Goal: Task Accomplishment & Management: Complete application form

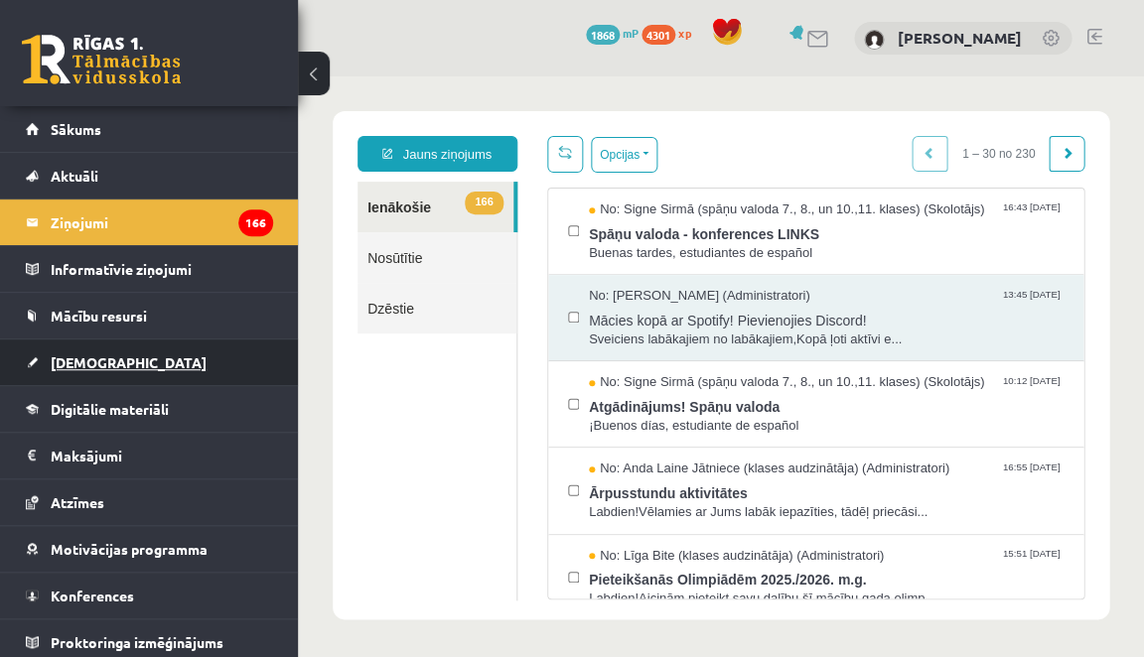
click at [179, 372] on link "[DEMOGRAPHIC_DATA]" at bounding box center [149, 363] width 247 height 46
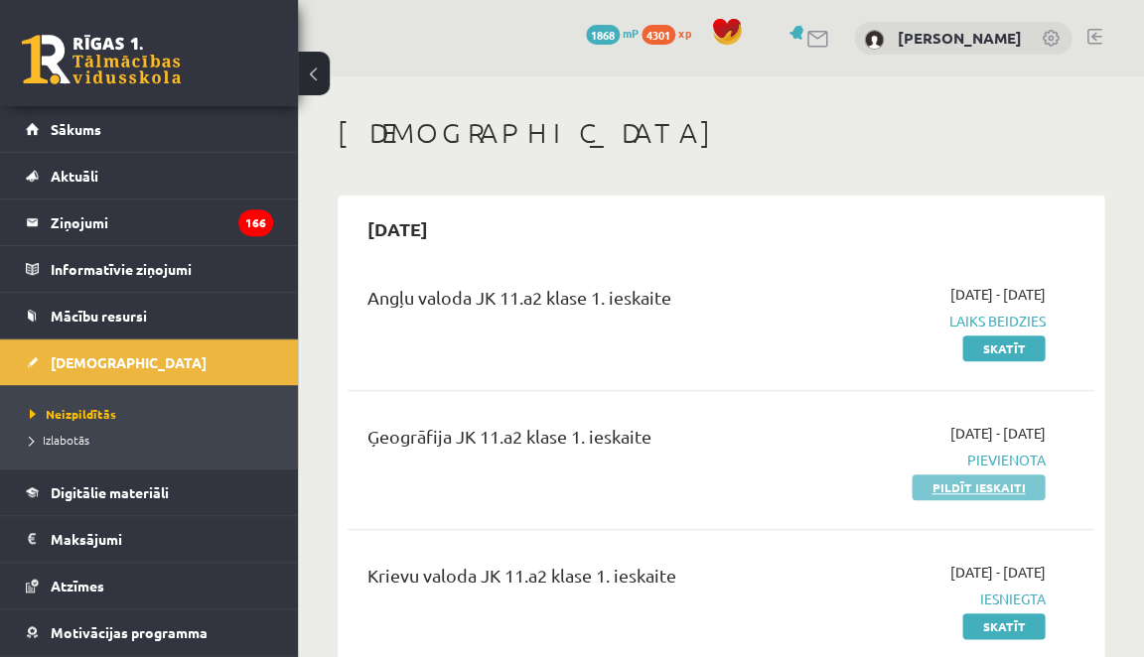
click at [931, 496] on link "Pildīt ieskaiti" at bounding box center [977, 488] width 133 height 26
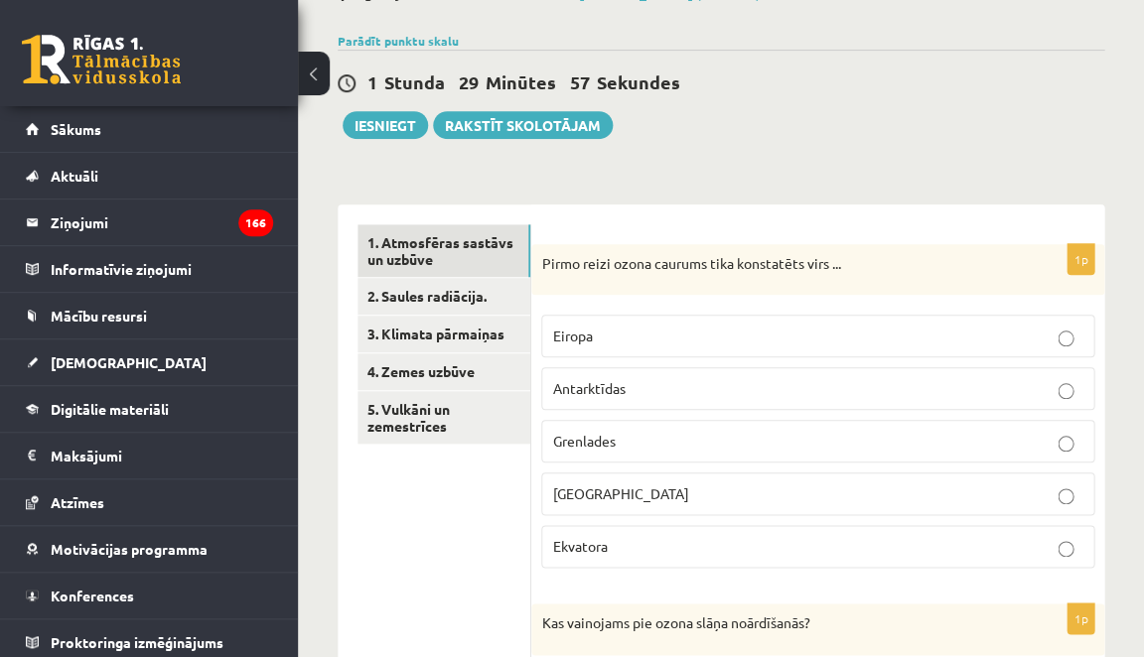
scroll to position [135, 0]
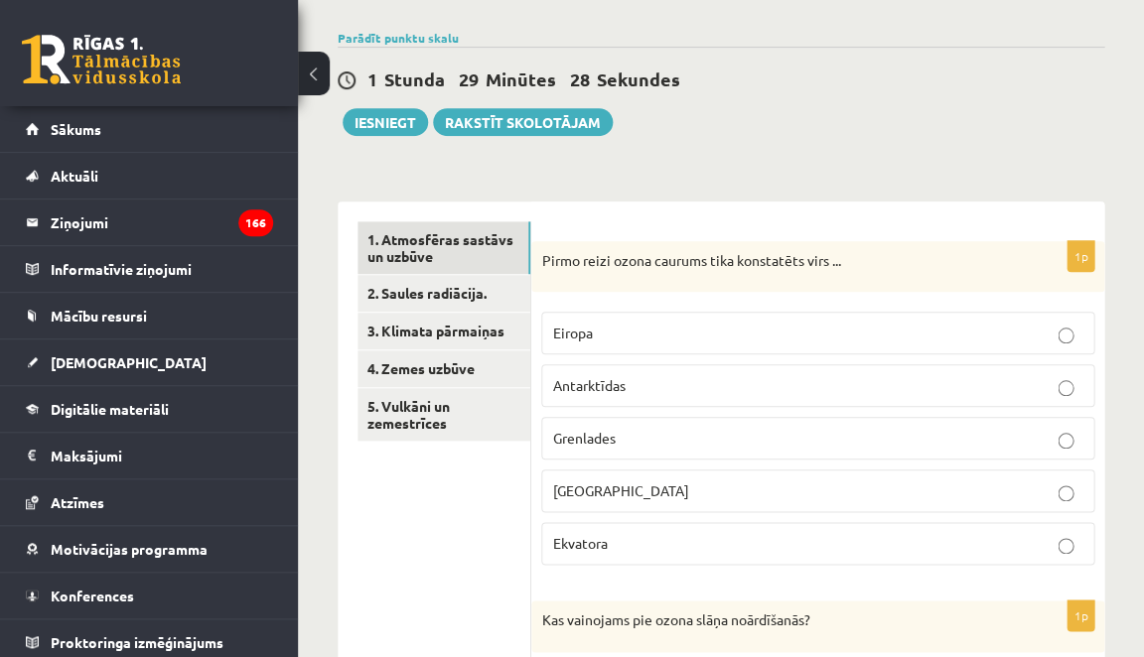
click at [681, 376] on p "Antarktīdas" at bounding box center [817, 385] width 531 height 21
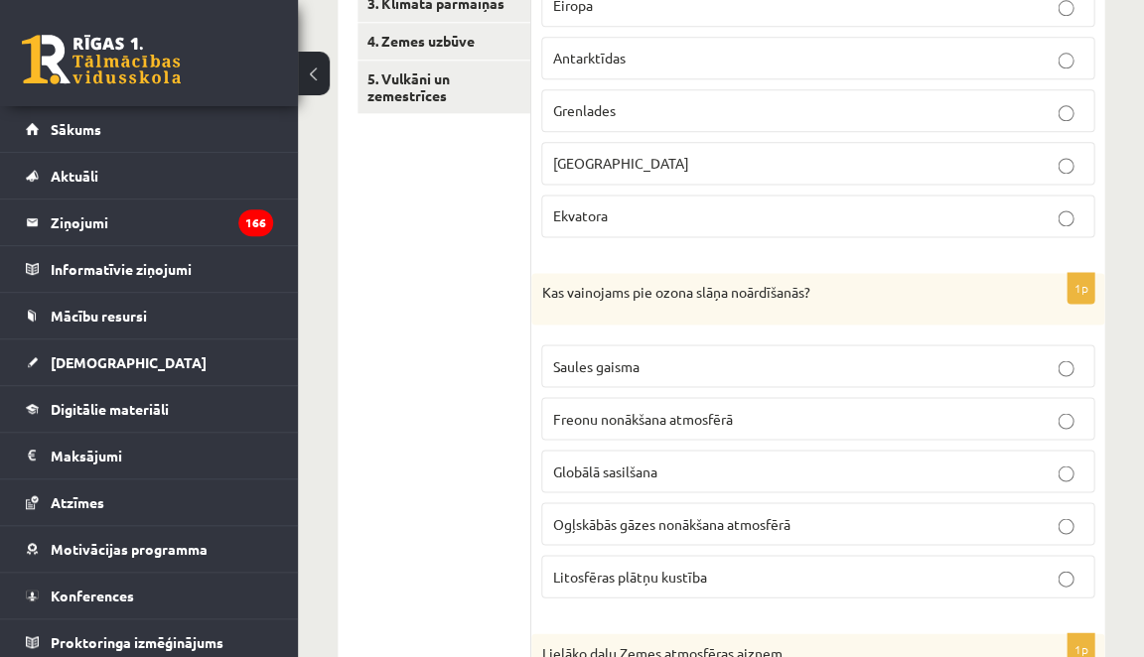
scroll to position [465, 0]
click at [628, 407] on span "Freonu nonākšana atmosfērā" at bounding box center [642, 416] width 180 height 18
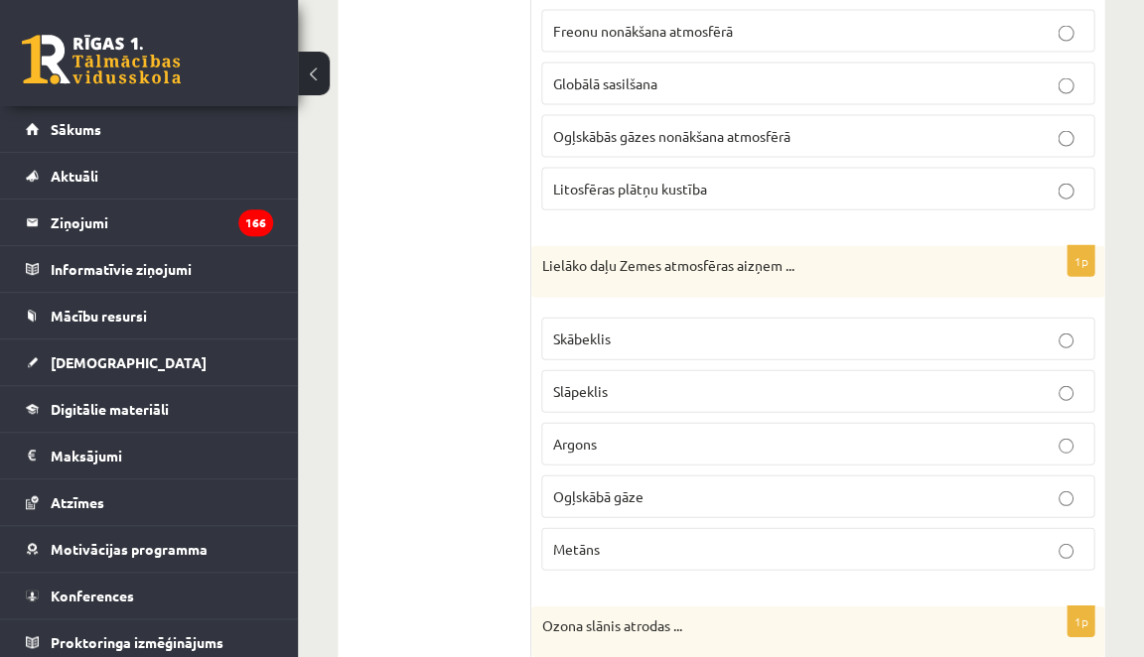
scroll to position [850, 0]
click at [609, 390] on p "Slāpeklis" at bounding box center [817, 391] width 531 height 21
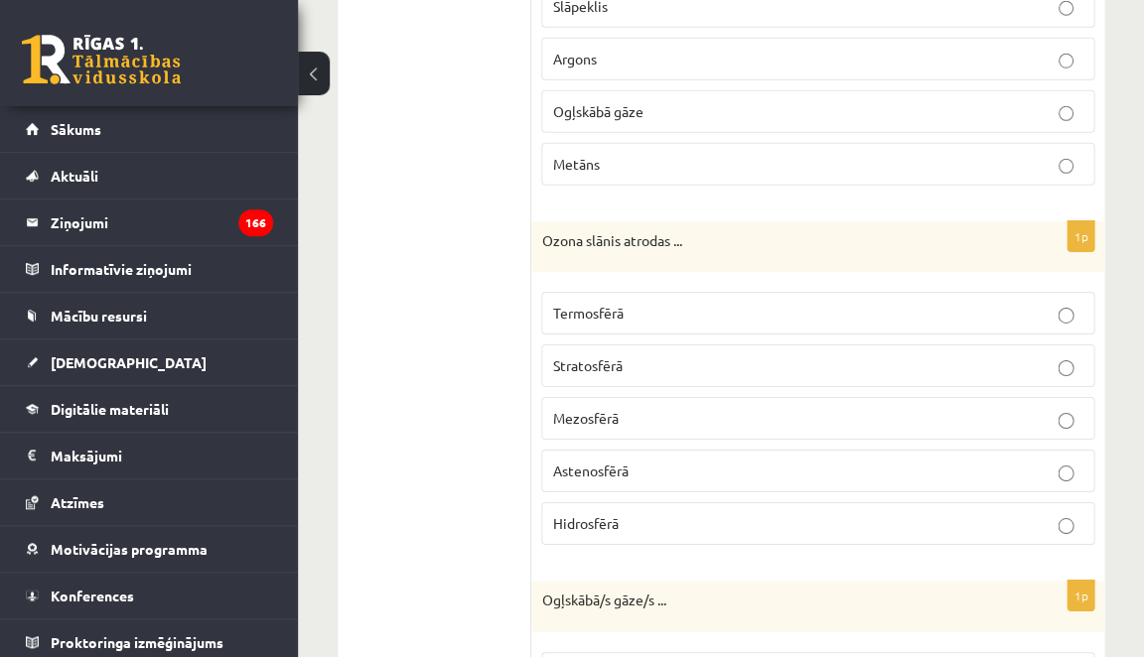
scroll to position [1237, 0]
click at [592, 366] on label "Stratosfērā" at bounding box center [817, 364] width 553 height 43
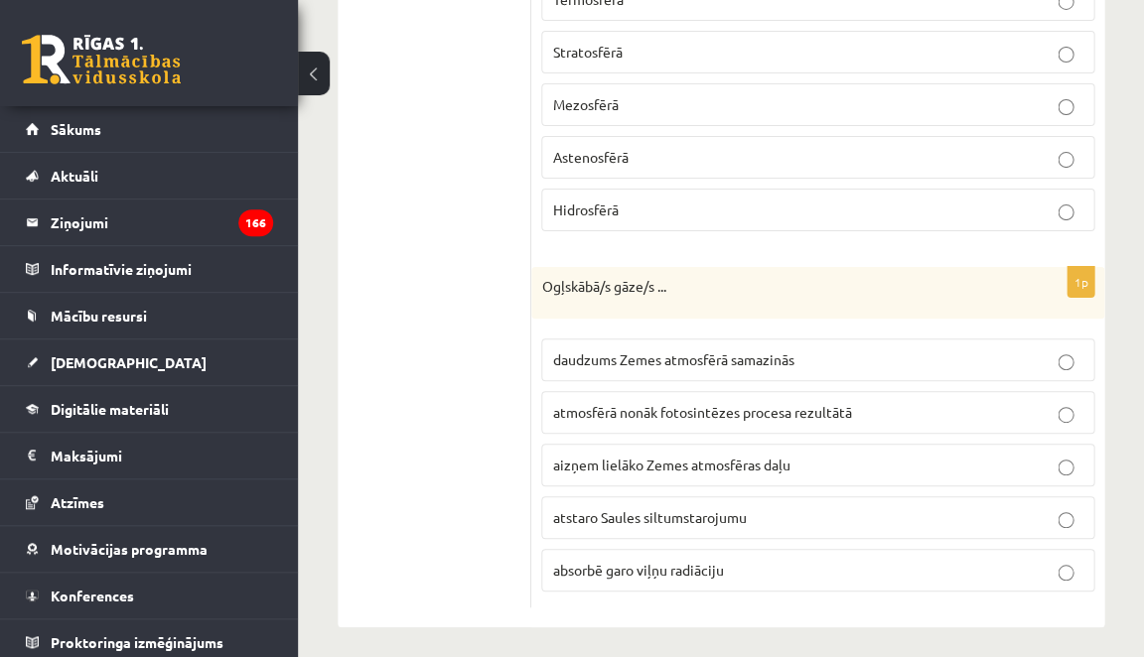
scroll to position [1549, 0]
click at [595, 561] on span "absorbē garo viļņu radiāciju" at bounding box center [637, 570] width 171 height 18
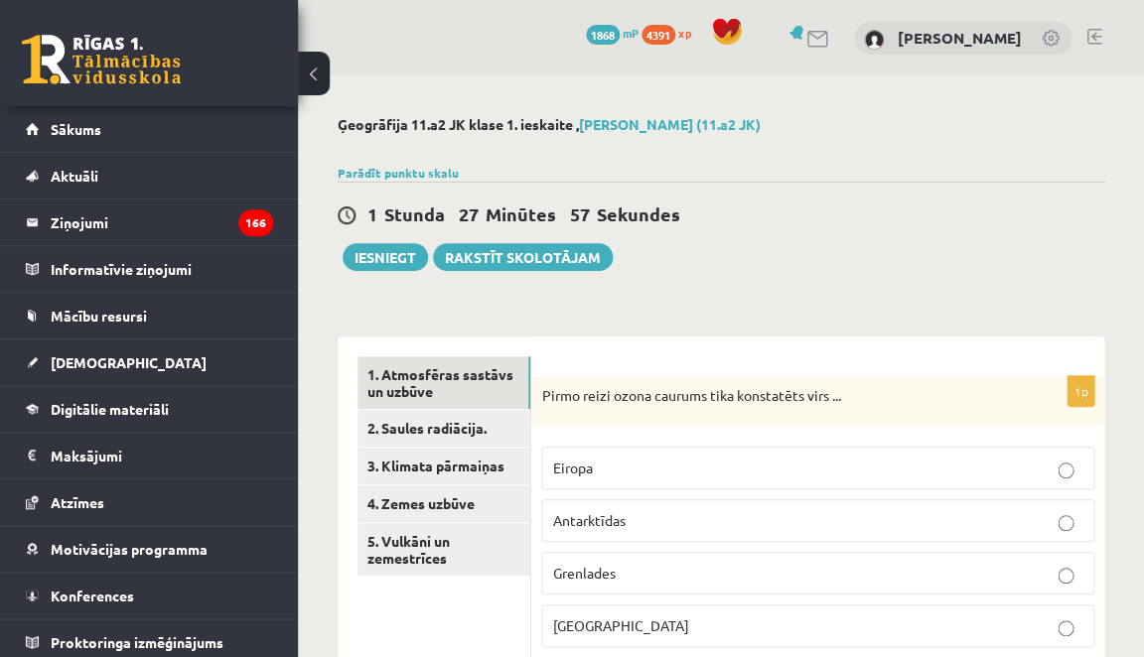
scroll to position [0, 0]
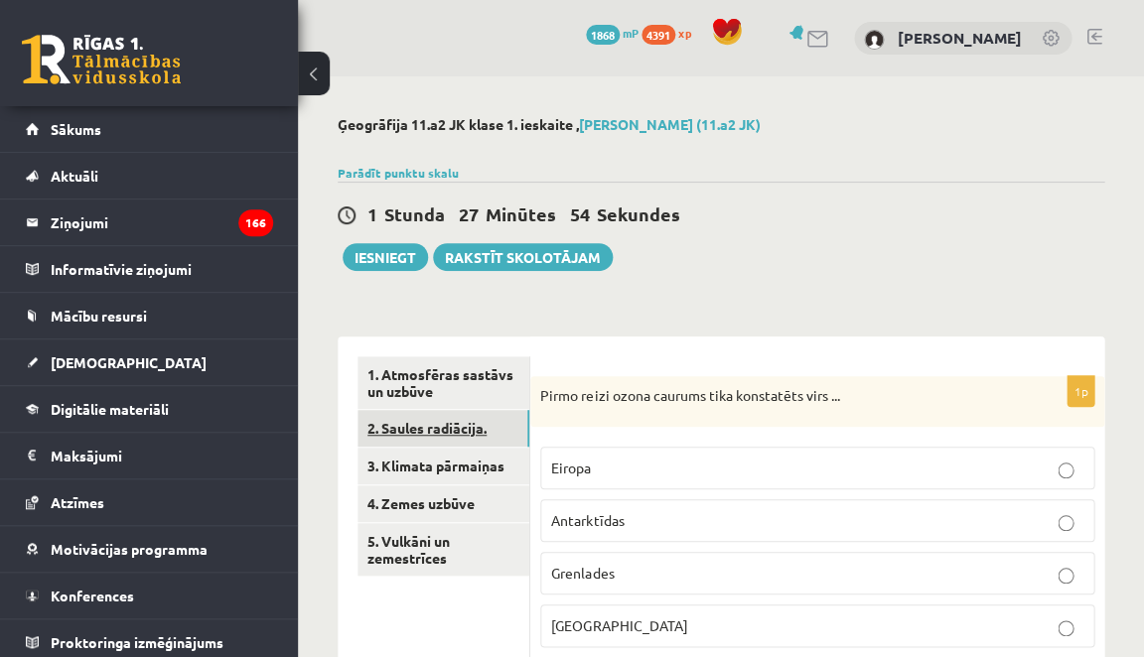
click at [404, 441] on link "2. Saules radiācija." at bounding box center [443, 428] width 172 height 37
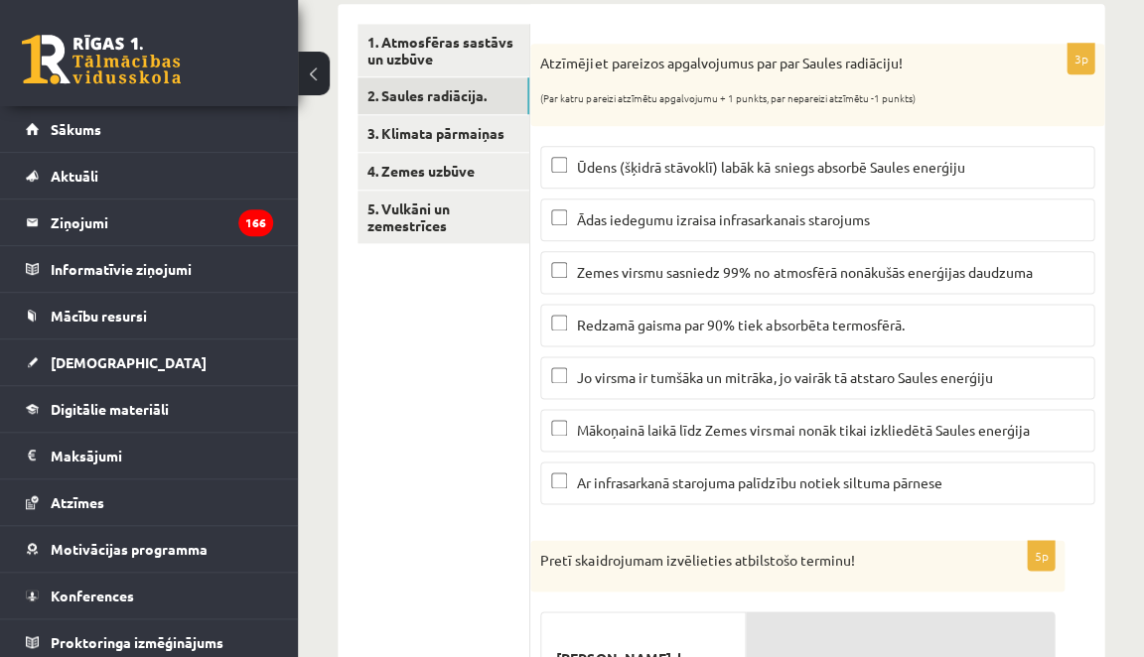
scroll to position [330, 0]
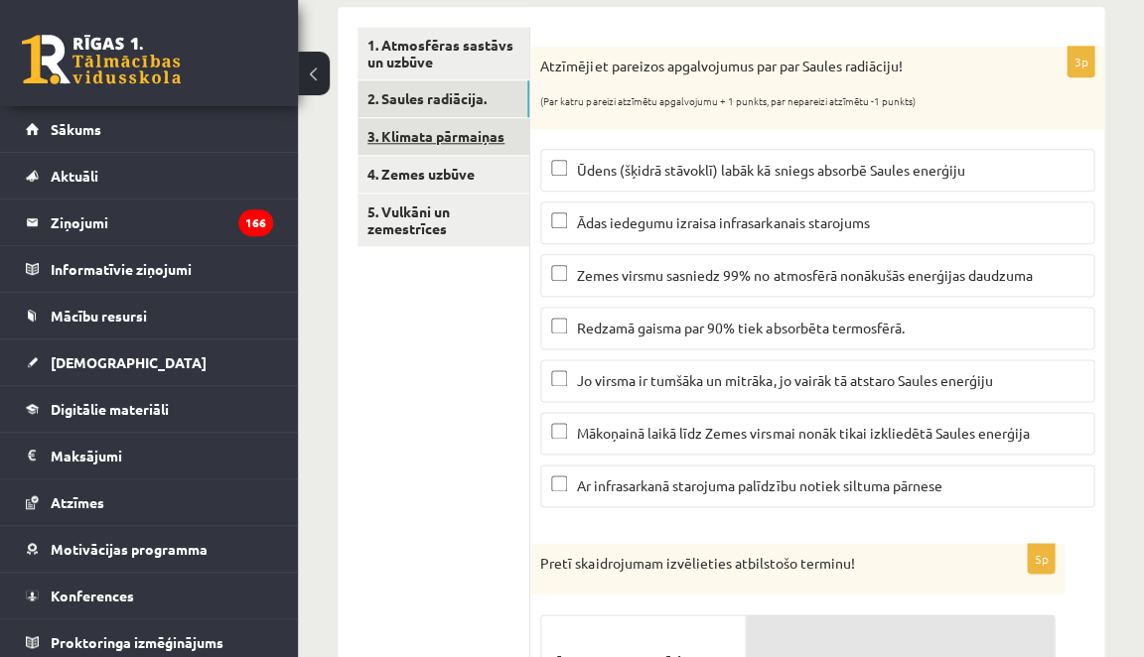
click at [397, 127] on link "3. Klimata pārmaiņas" at bounding box center [443, 136] width 172 height 37
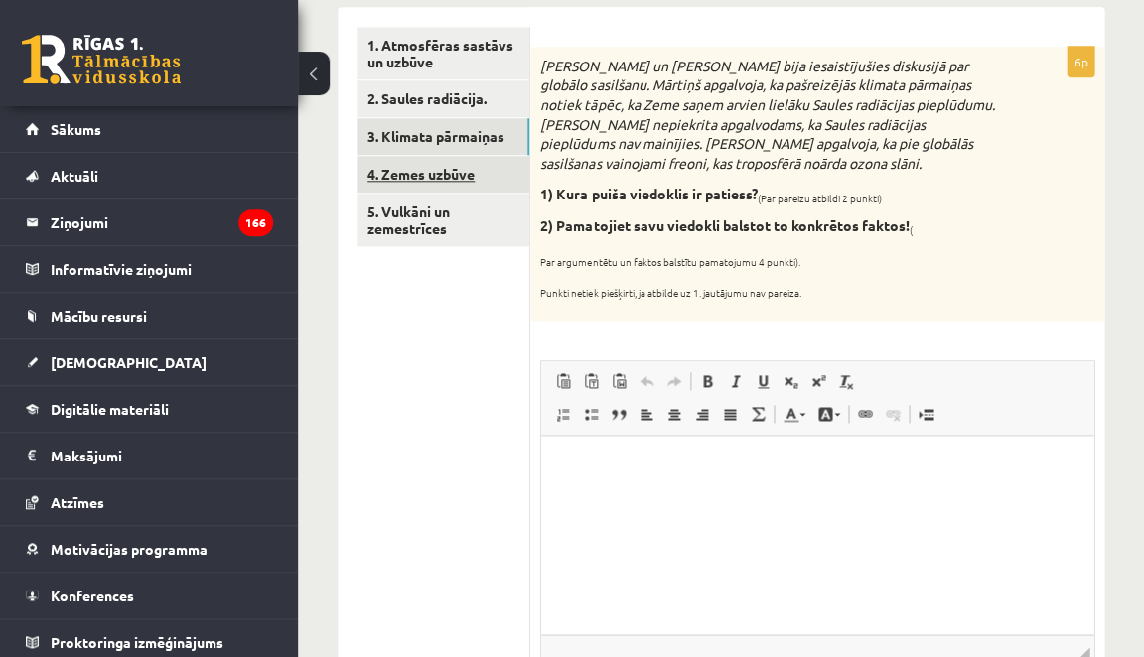
scroll to position [0, 0]
click at [410, 173] on link "4. Zemes uzbūve" at bounding box center [443, 174] width 172 height 37
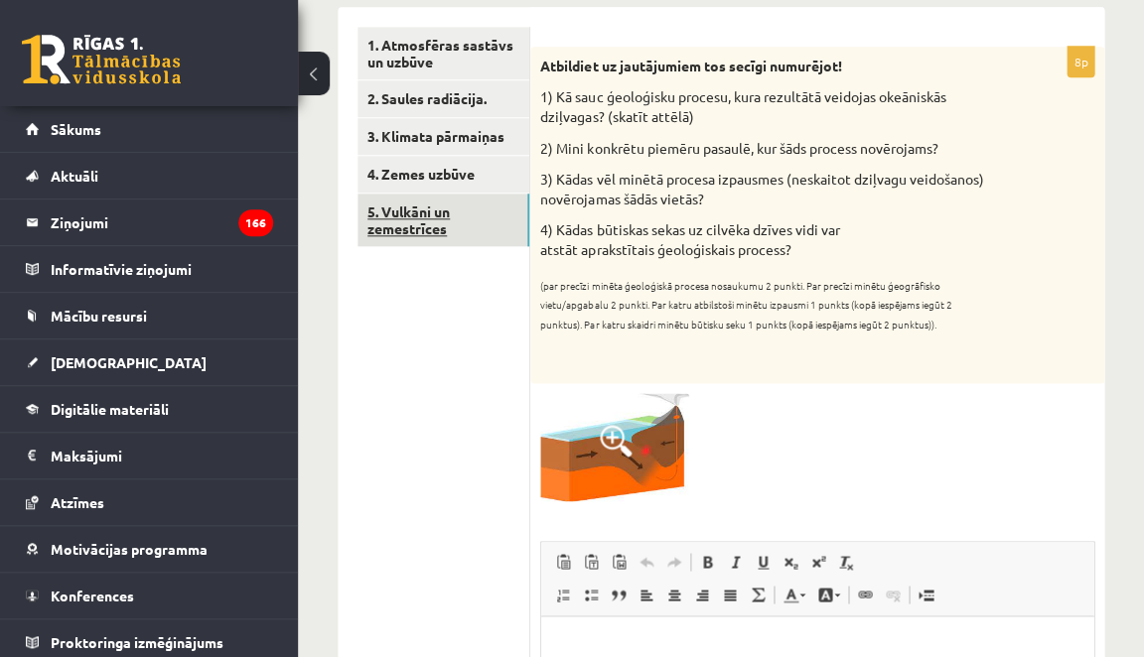
click at [427, 229] on link "5. Vulkāni un zemestrīces" at bounding box center [443, 221] width 172 height 54
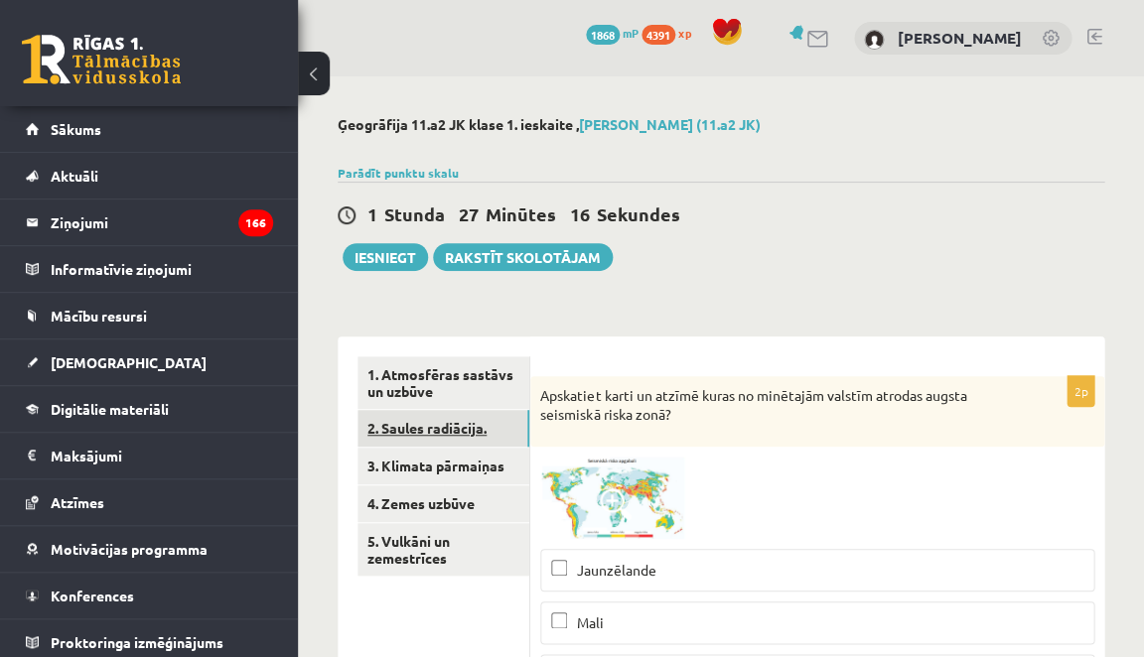
click at [498, 426] on link "2. Saules radiācija." at bounding box center [443, 428] width 172 height 37
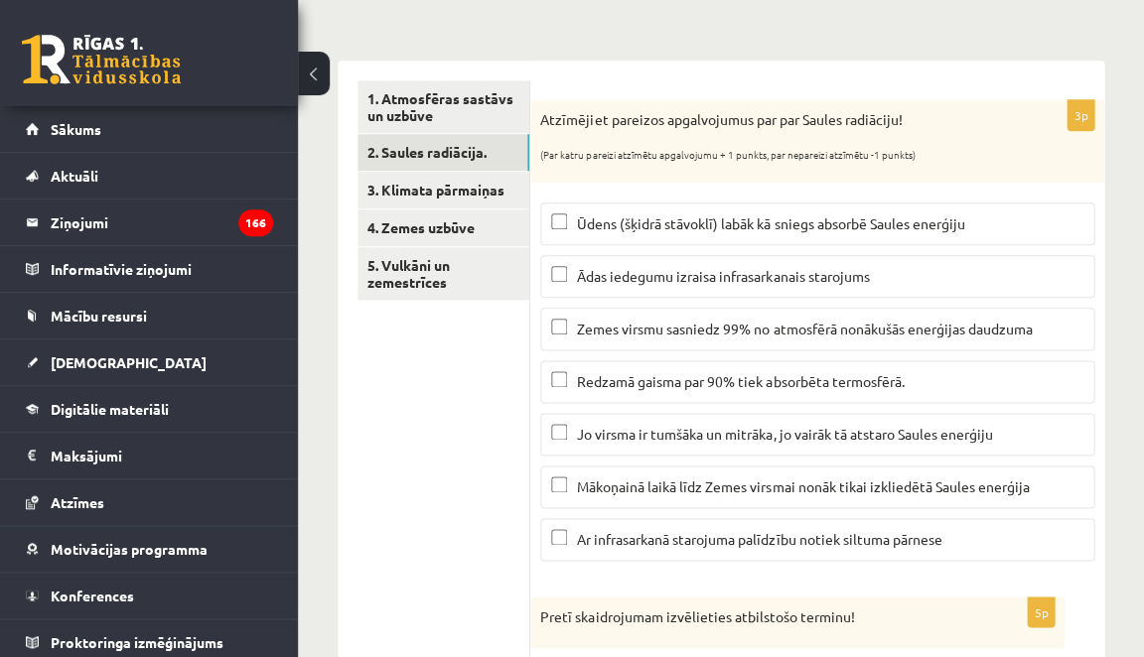
scroll to position [279, 0]
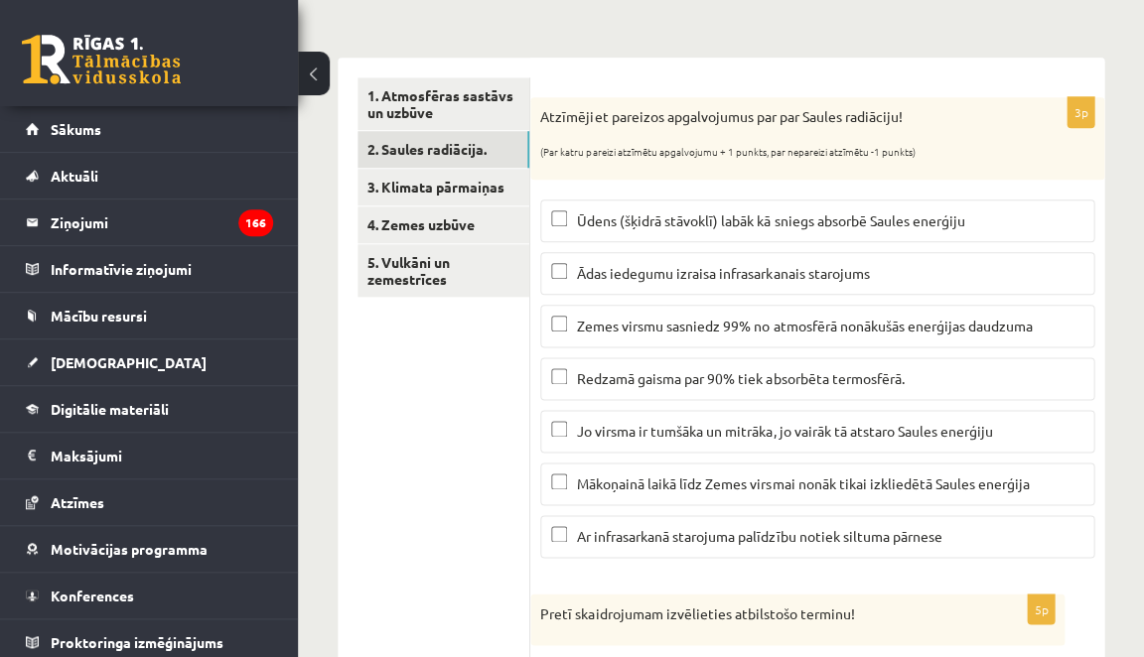
click at [748, 223] on span "Ūdens (šķidrā stāvoklī) labāk kā sniegs absorbē Saules enerģiju" at bounding box center [770, 220] width 387 height 18
click at [694, 480] on span "Mākoņainā laikā līdz Zemes virsmai nonāk tikai izkliedētā Saules enerģija" at bounding box center [803, 484] width 452 height 18
click at [667, 553] on fieldset "Ūdens (šķidrā stāvoklī) labāk kā sniegs absorbē Saules enerģiju Ādas iedegumu i…" at bounding box center [817, 377] width 554 height 374
click at [668, 535] on span "Ar infrasarkanā starojuma palīdzību notiek siltuma pārnese" at bounding box center [759, 536] width 364 height 18
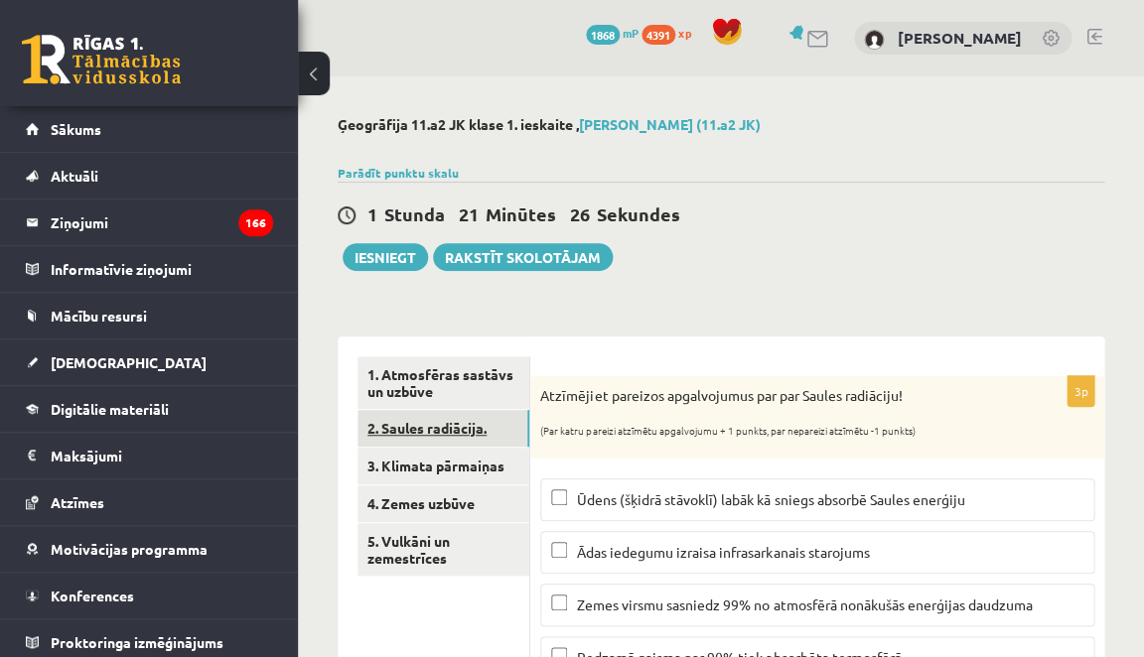
scroll to position [0, 0]
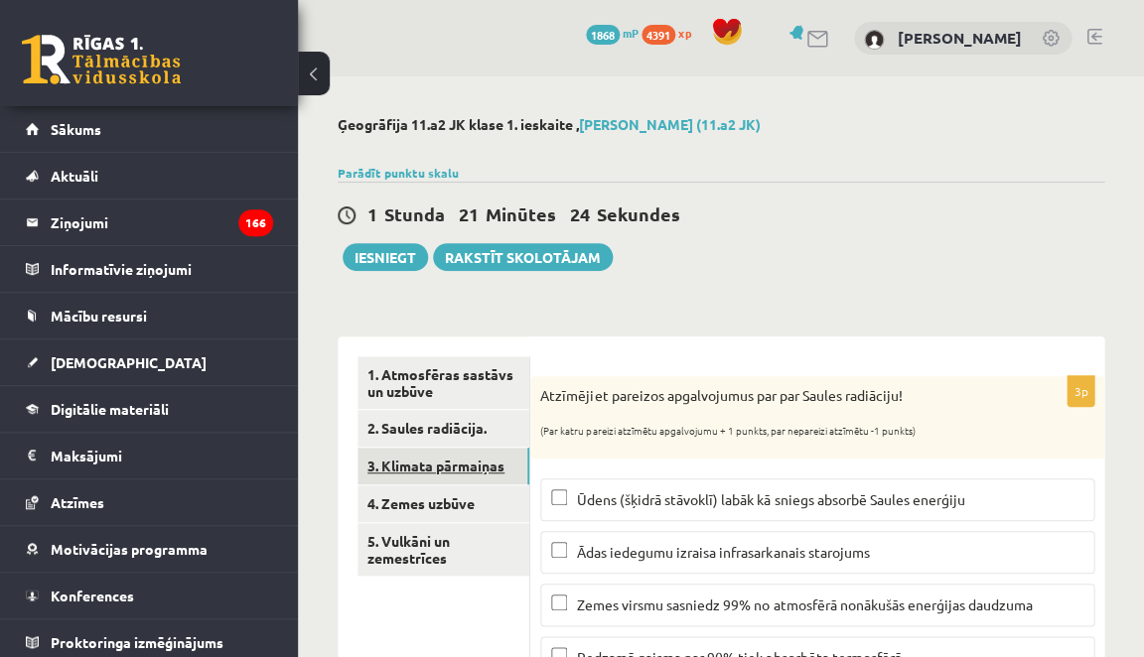
click at [486, 463] on link "3. Klimata pārmaiņas" at bounding box center [443, 466] width 172 height 37
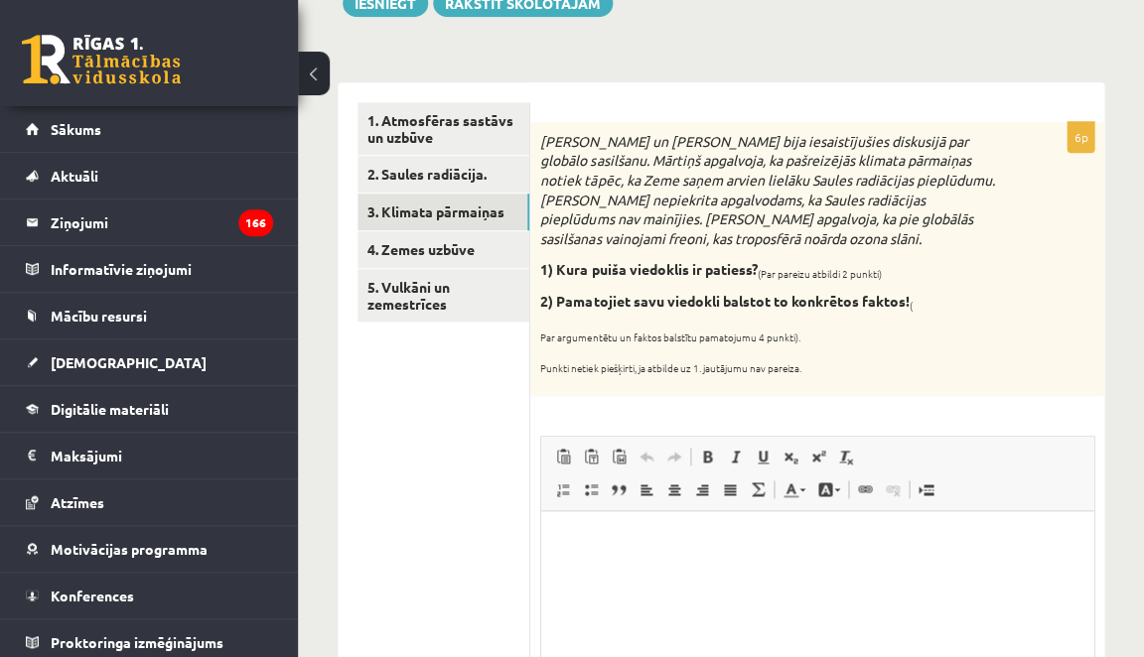
scroll to position [255, 0]
click at [487, 258] on link "4. Zemes uzbūve" at bounding box center [443, 248] width 172 height 37
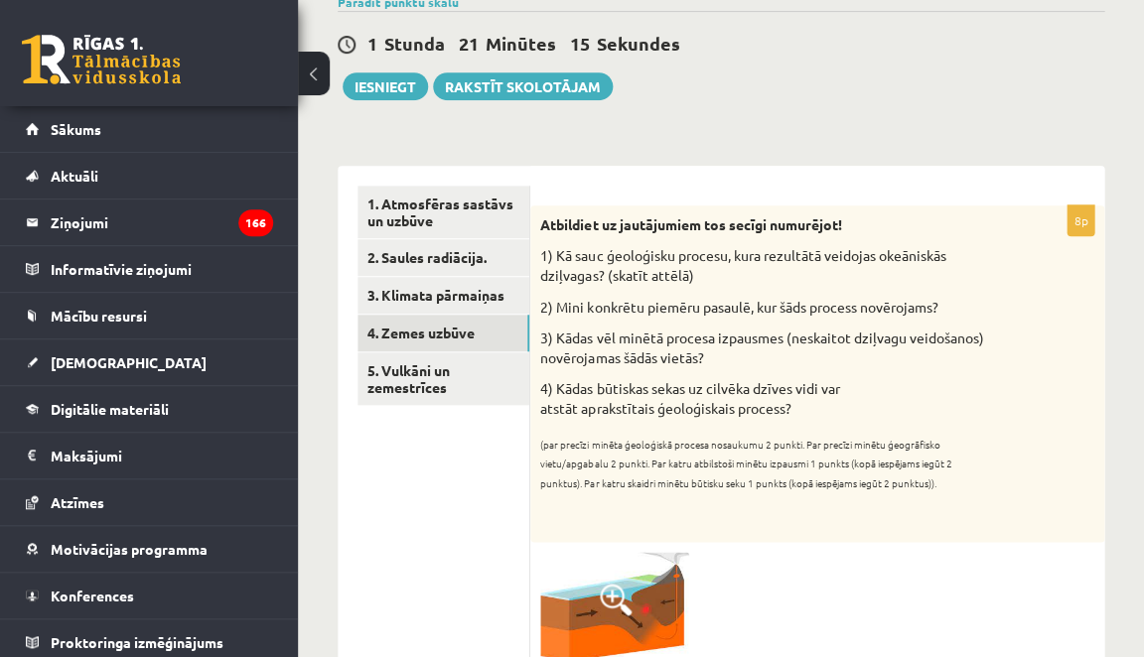
scroll to position [149, 0]
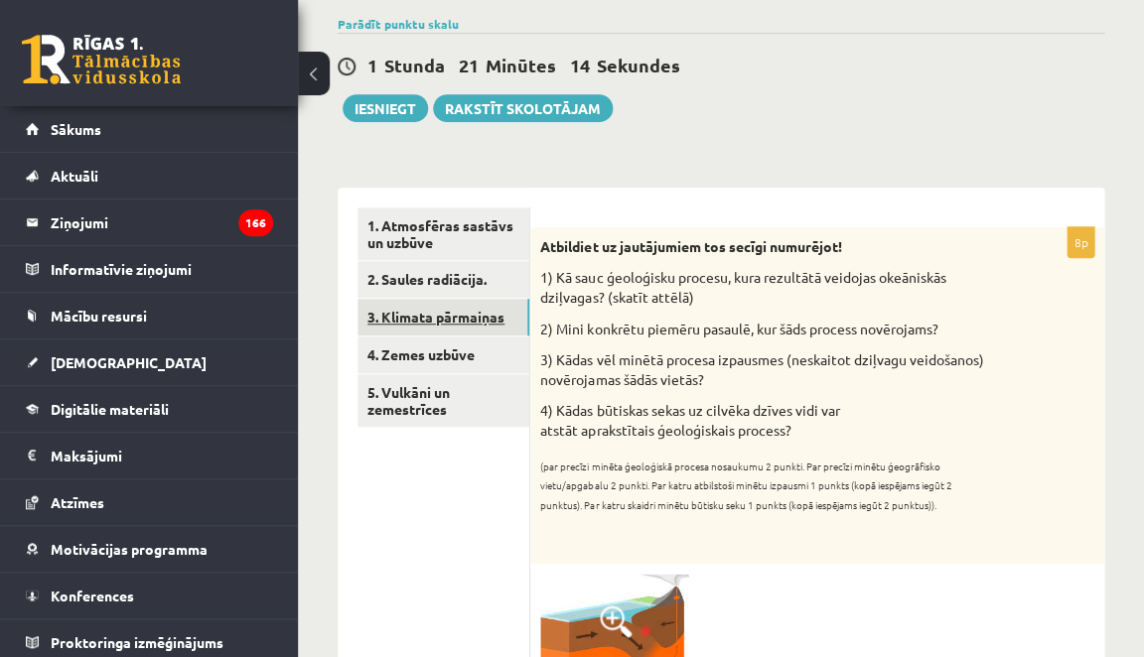
click at [485, 308] on link "3. Klimata pārmaiņas" at bounding box center [443, 317] width 172 height 37
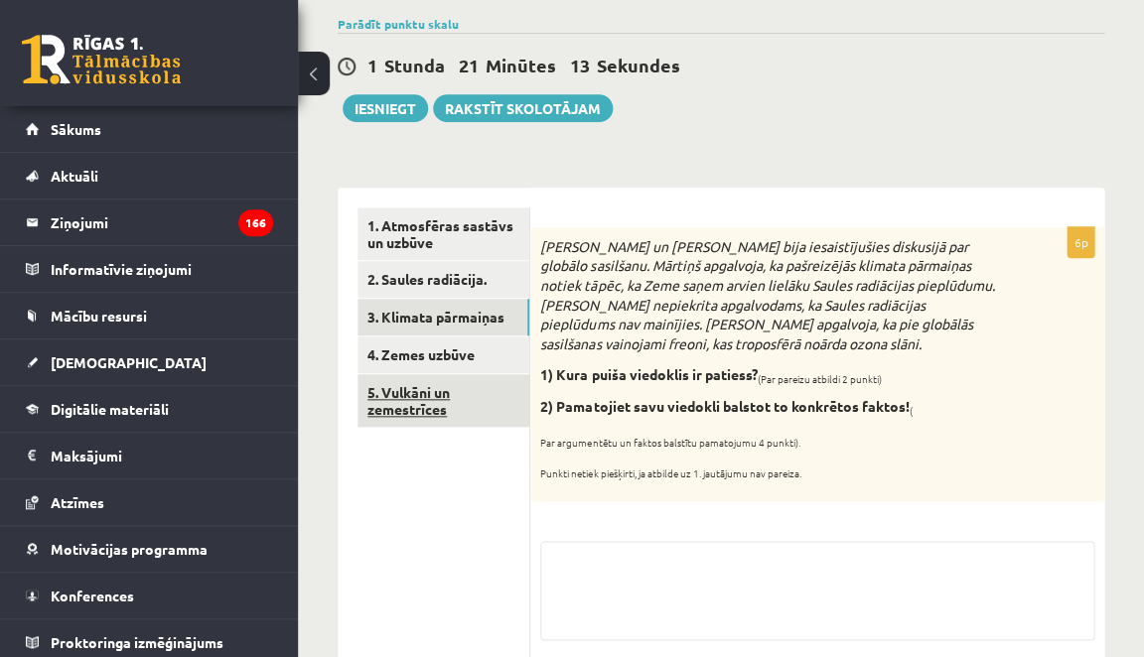
click at [470, 399] on link "5. Vulkāni un zemestrīces" at bounding box center [443, 401] width 172 height 54
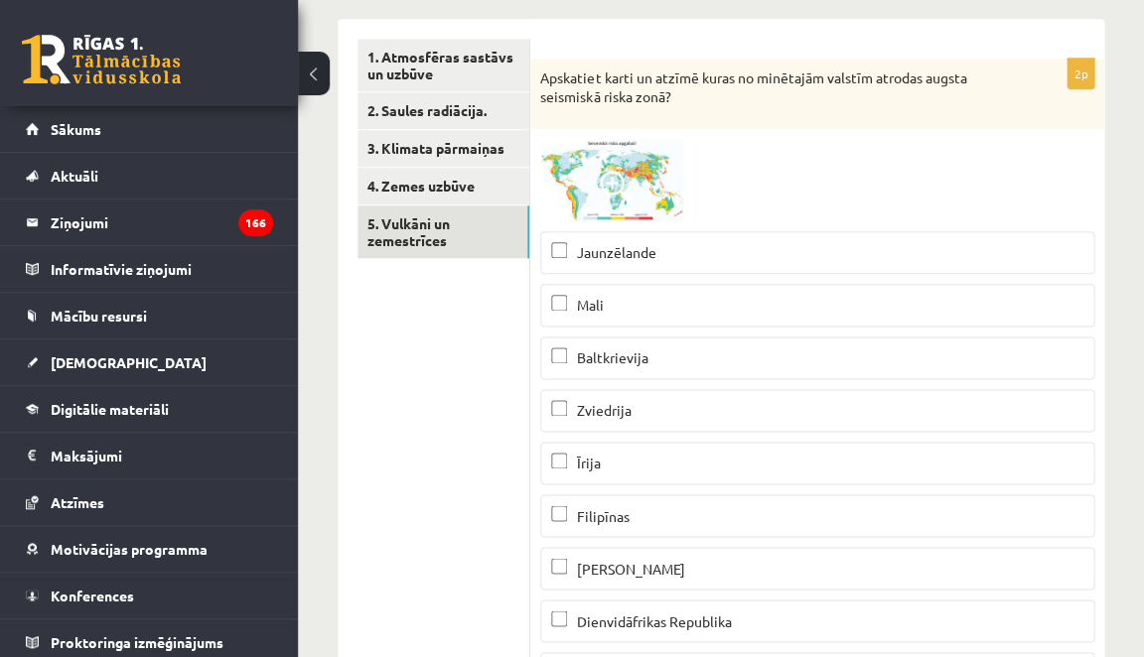
scroll to position [236, 0]
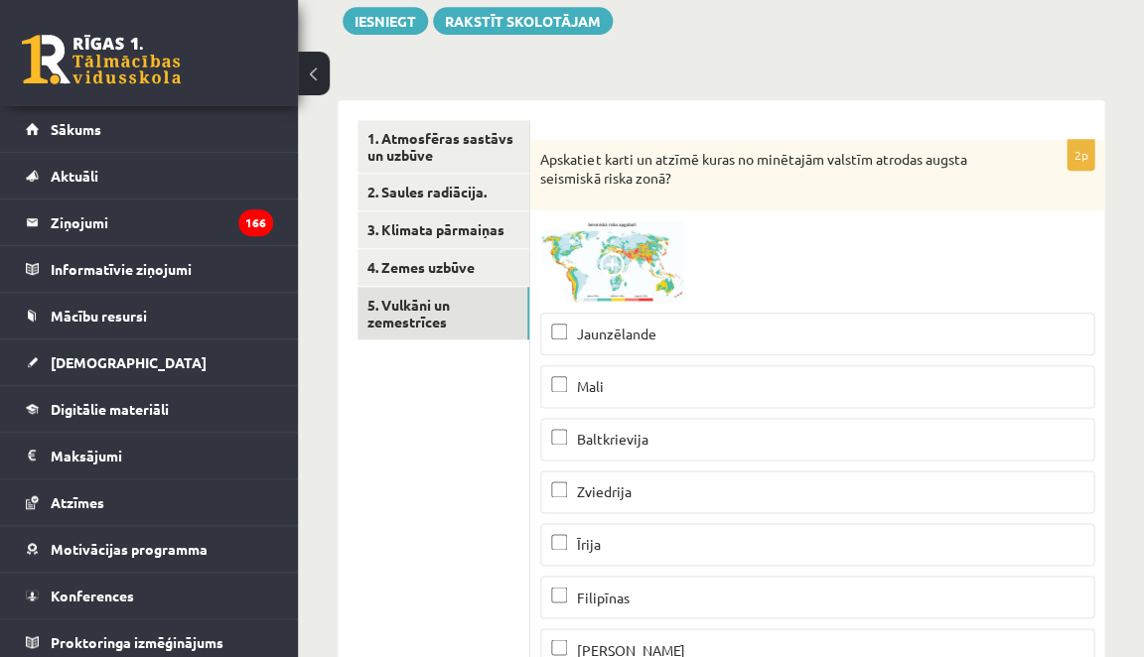
click at [631, 247] on img at bounding box center [614, 261] width 149 height 82
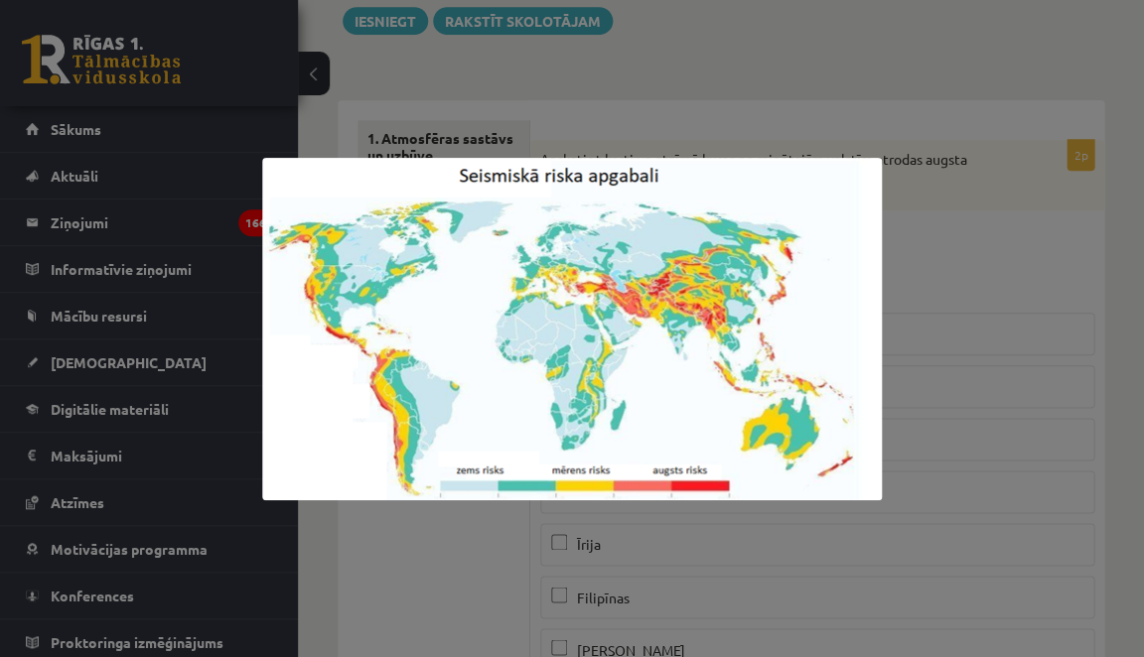
click at [609, 103] on div at bounding box center [572, 328] width 1144 height 657
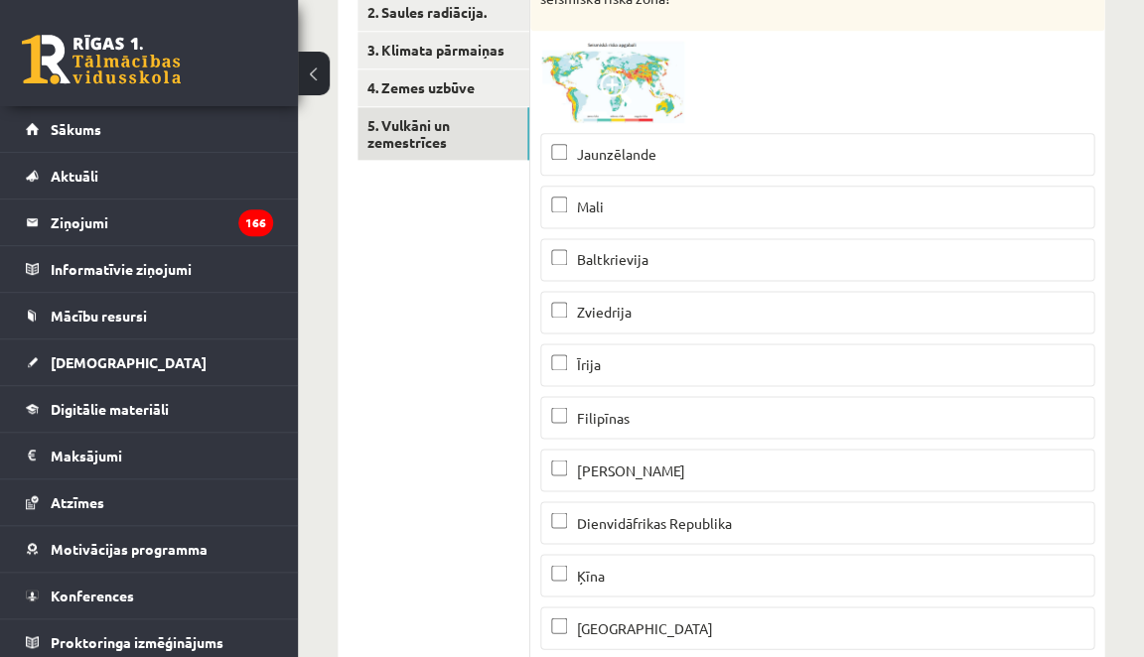
scroll to position [418, 0]
click at [603, 154] on span "Jaunzēlande" at bounding box center [616, 152] width 79 height 18
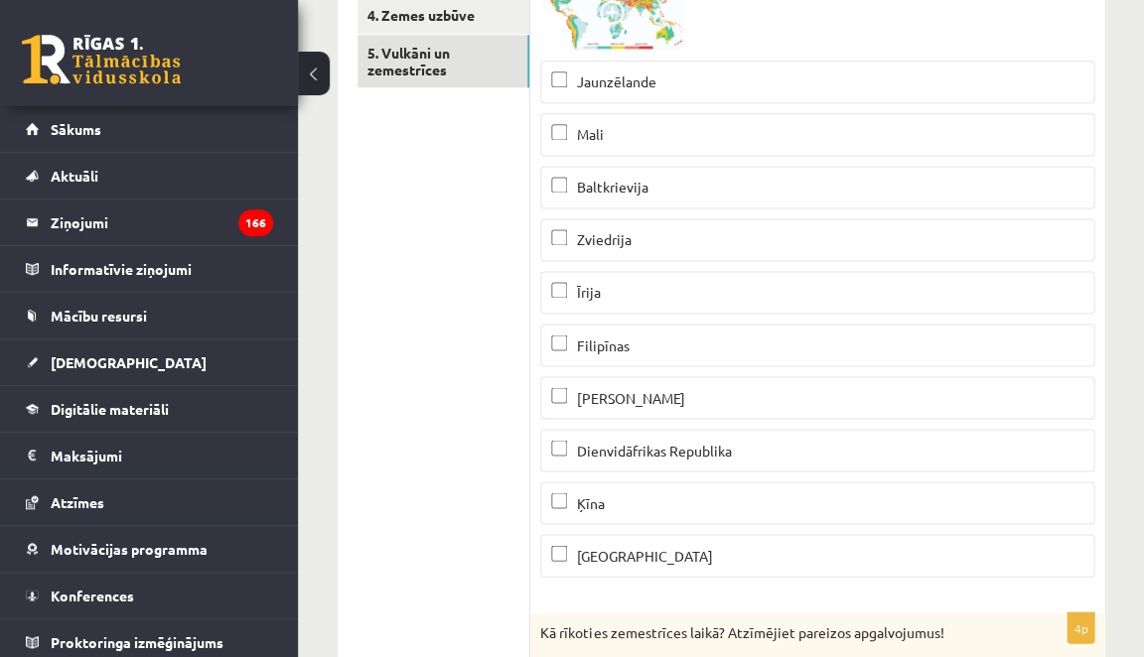
scroll to position [495, 0]
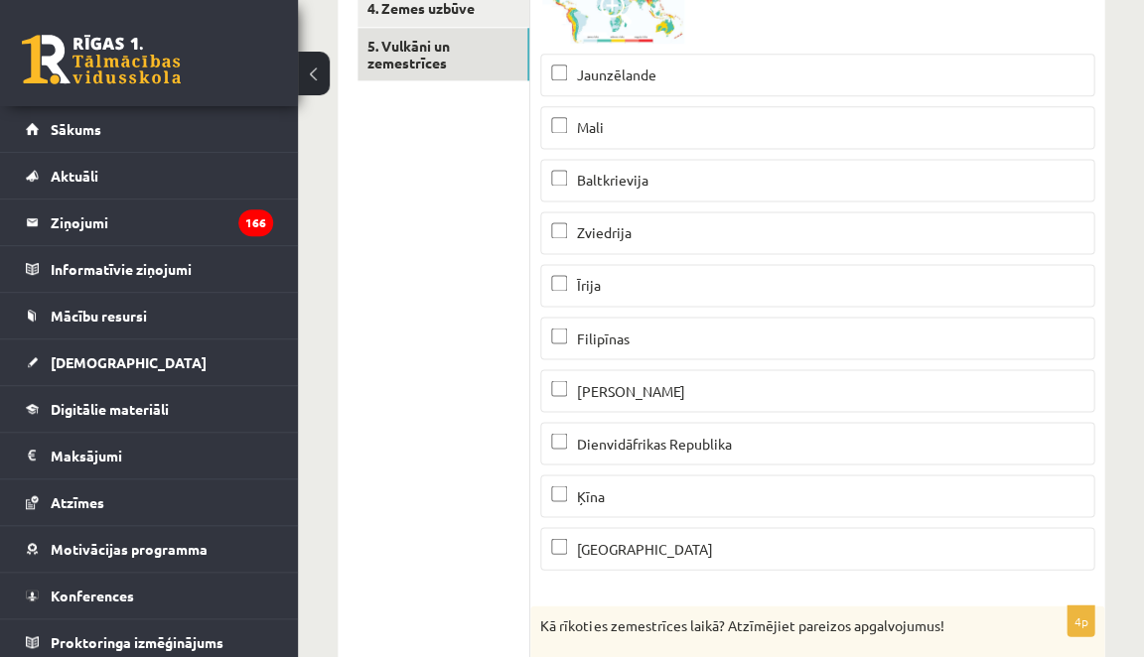
click at [607, 329] on span "Filipīnas" at bounding box center [603, 338] width 53 height 18
click at [616, 499] on p "Ķīna" at bounding box center [817, 496] width 532 height 21
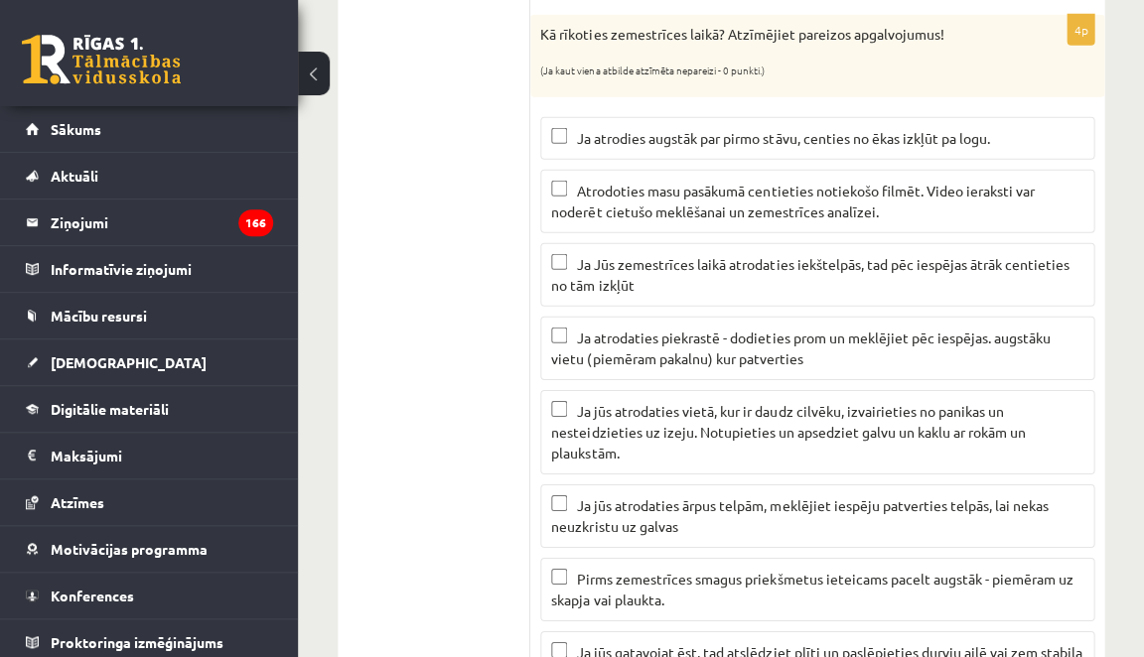
scroll to position [1086, 0]
click at [608, 338] on p "Ja atrodaties piekrastē - dodieties prom un meklējiet pēc iespējas. augstāku vi…" at bounding box center [817, 349] width 532 height 42
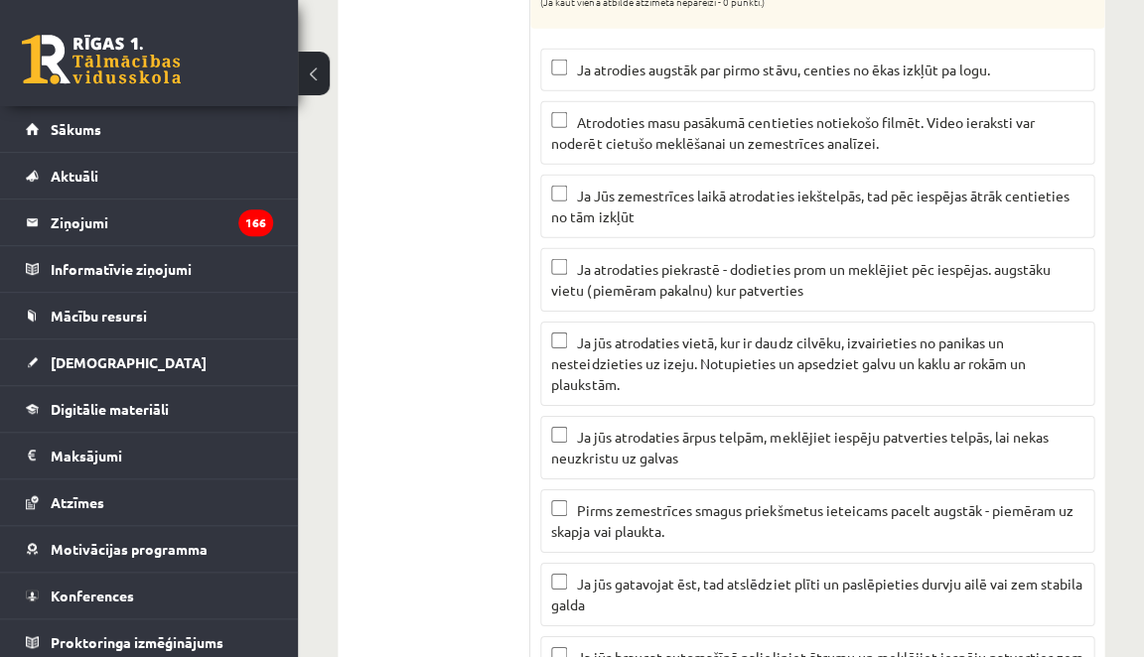
scroll to position [1156, 0]
click at [608, 338] on span "Ja jūs atrodaties vietā, kur ir daudz cilvēku, izvairieties no panikas un neste…" at bounding box center [788, 363] width 474 height 60
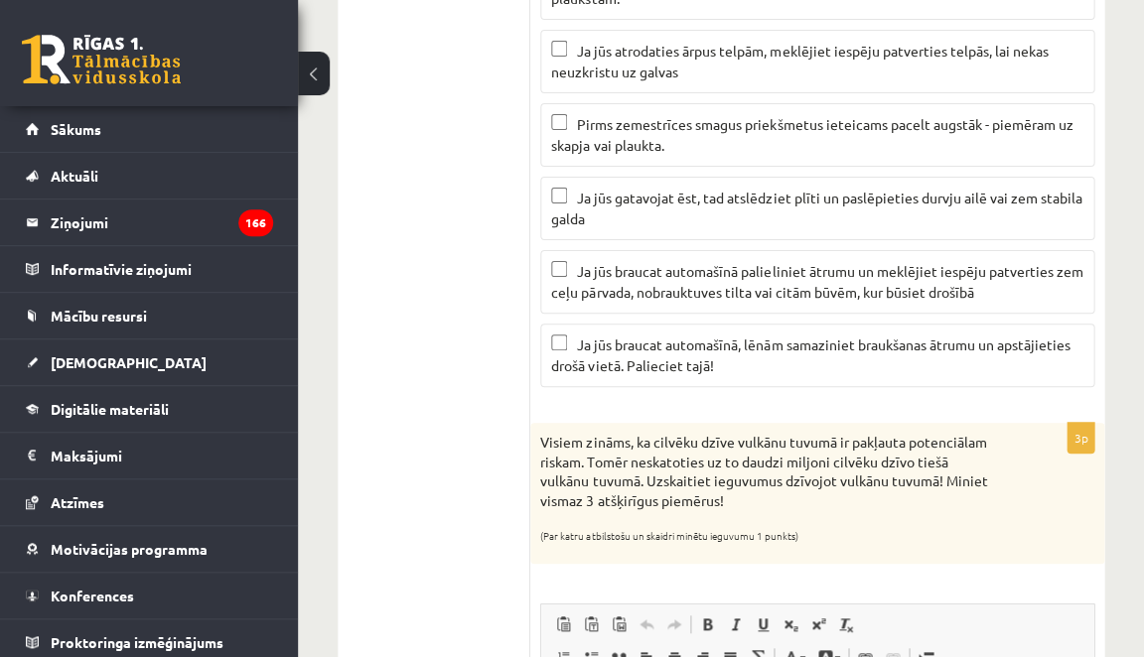
scroll to position [1542, 0]
click at [653, 338] on span "Ja jūs braucat automašīnā, lēnām samaziniet braukšanas ātrumu un apstājieties d…" at bounding box center [810, 354] width 518 height 39
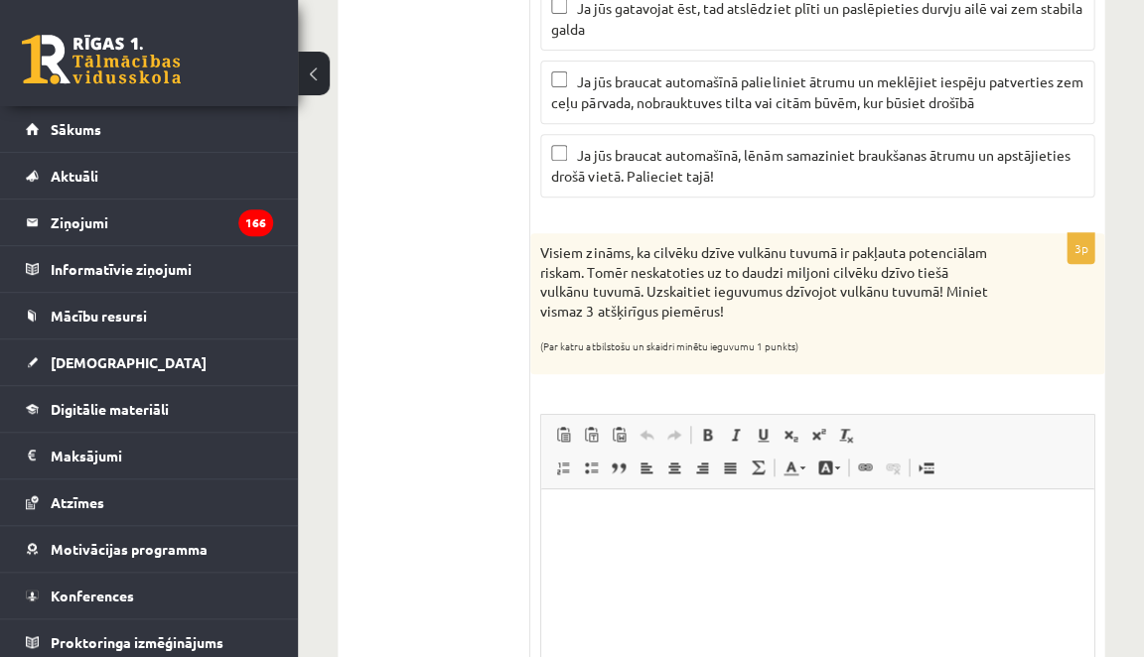
scroll to position [1733, 0]
click at [619, 542] on html at bounding box center [817, 517] width 552 height 61
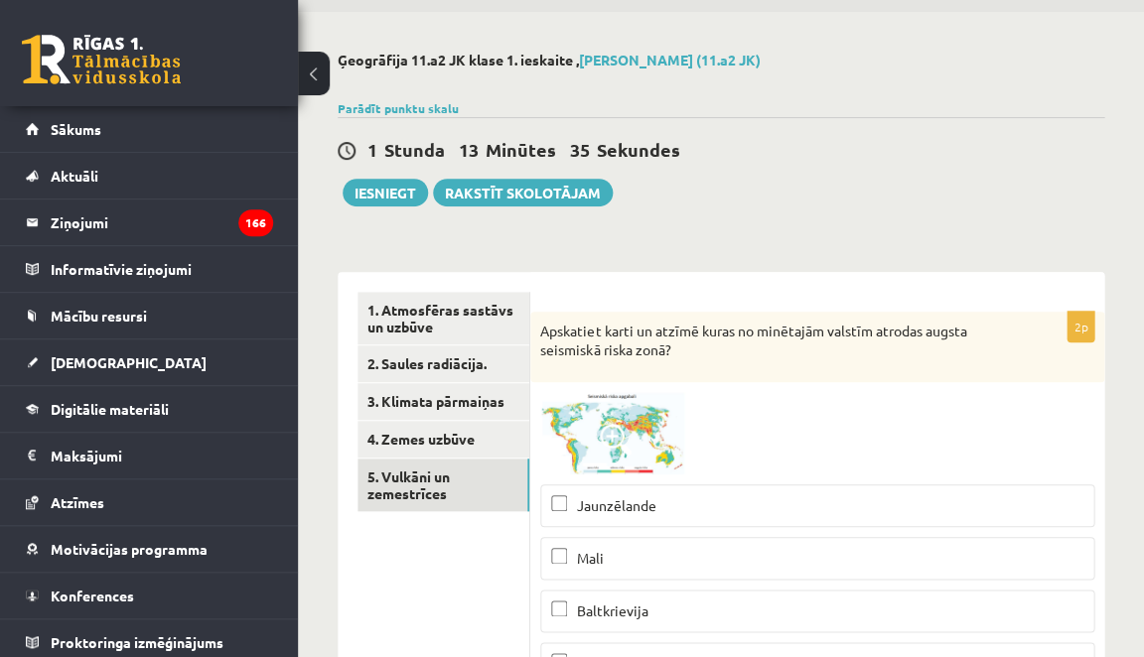
scroll to position [60, 0]
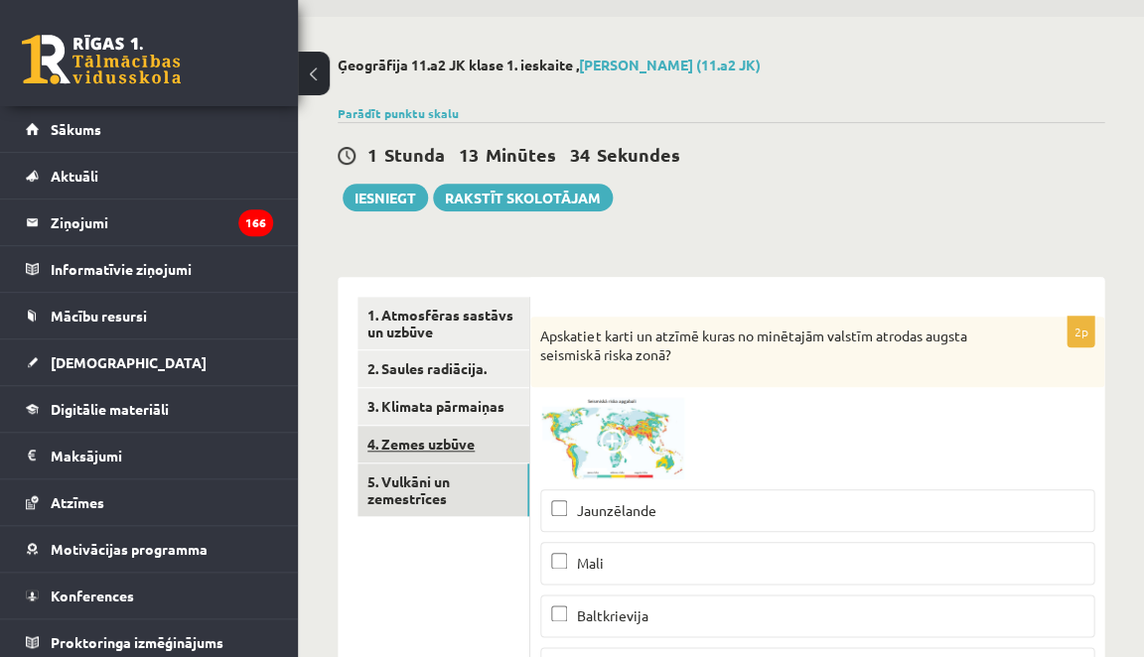
click at [453, 434] on link "4. Zemes uzbūve" at bounding box center [443, 444] width 172 height 37
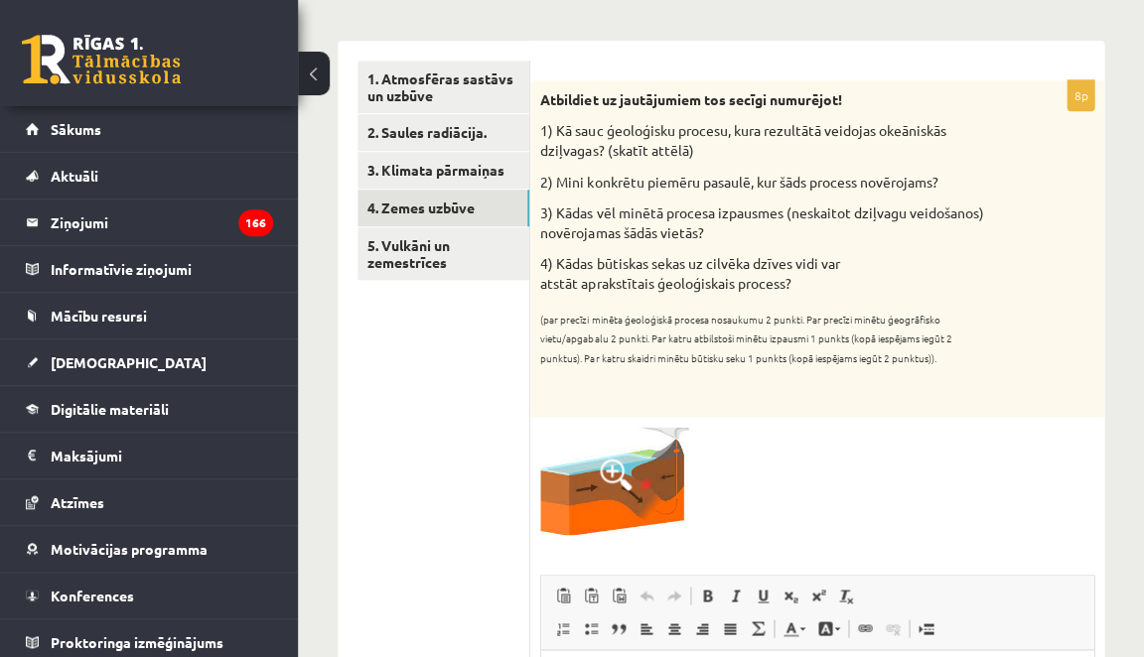
scroll to position [296, 0]
click at [461, 161] on link "3. Klimata pārmaiņas" at bounding box center [443, 170] width 172 height 37
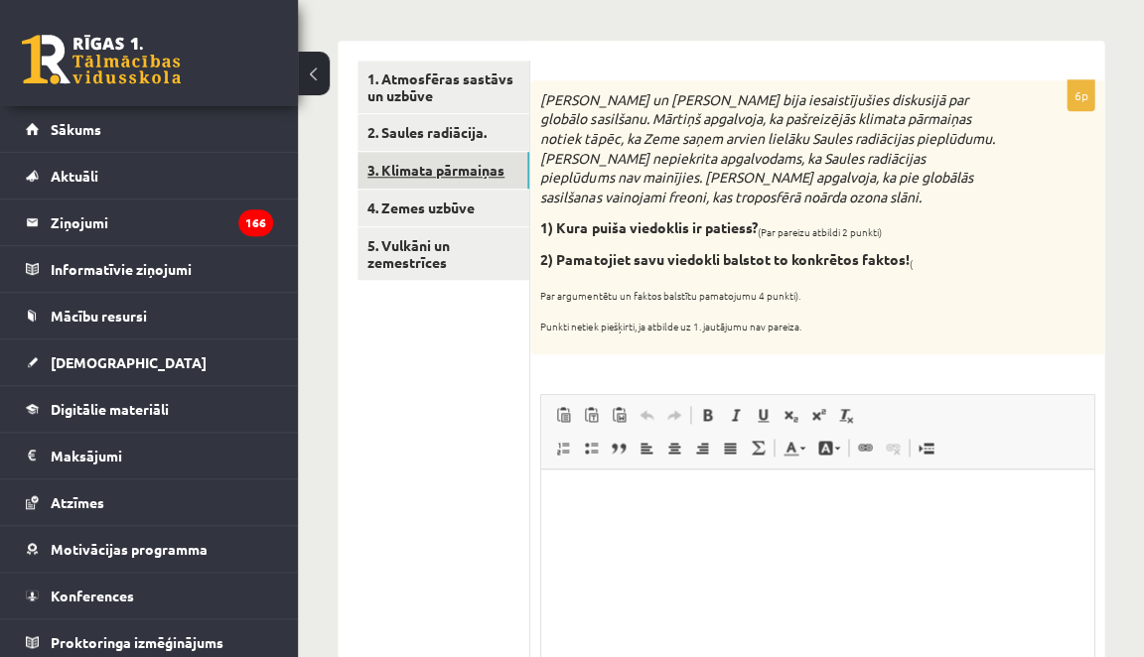
scroll to position [0, 0]
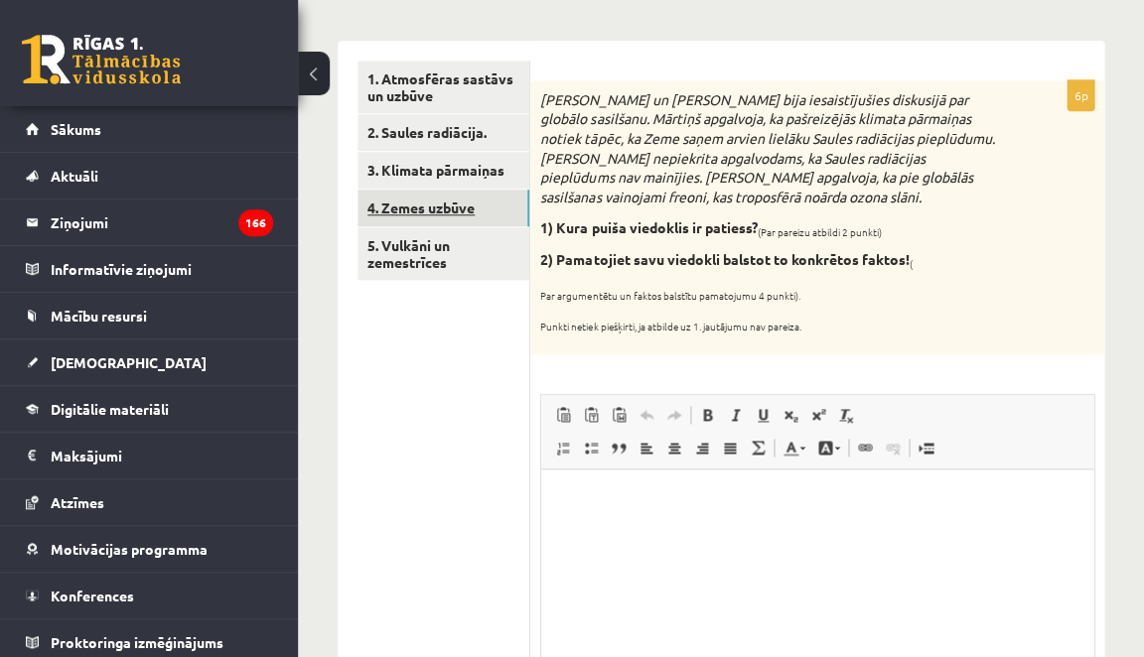
click at [457, 194] on link "4. Zemes uzbūve" at bounding box center [443, 208] width 172 height 37
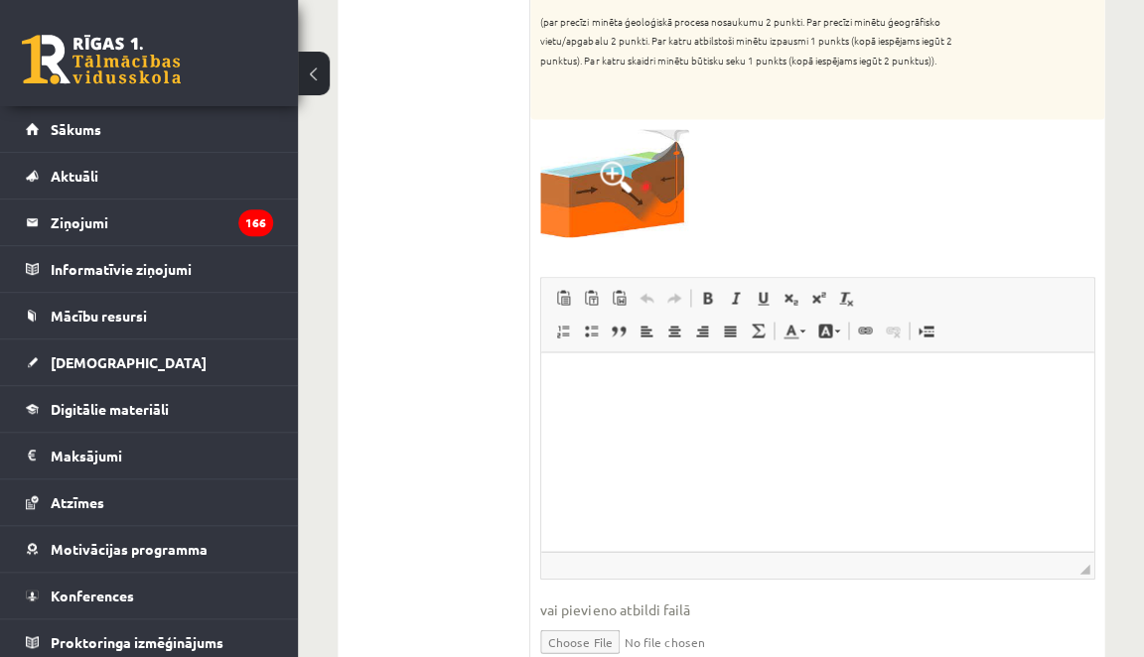
scroll to position [597, 0]
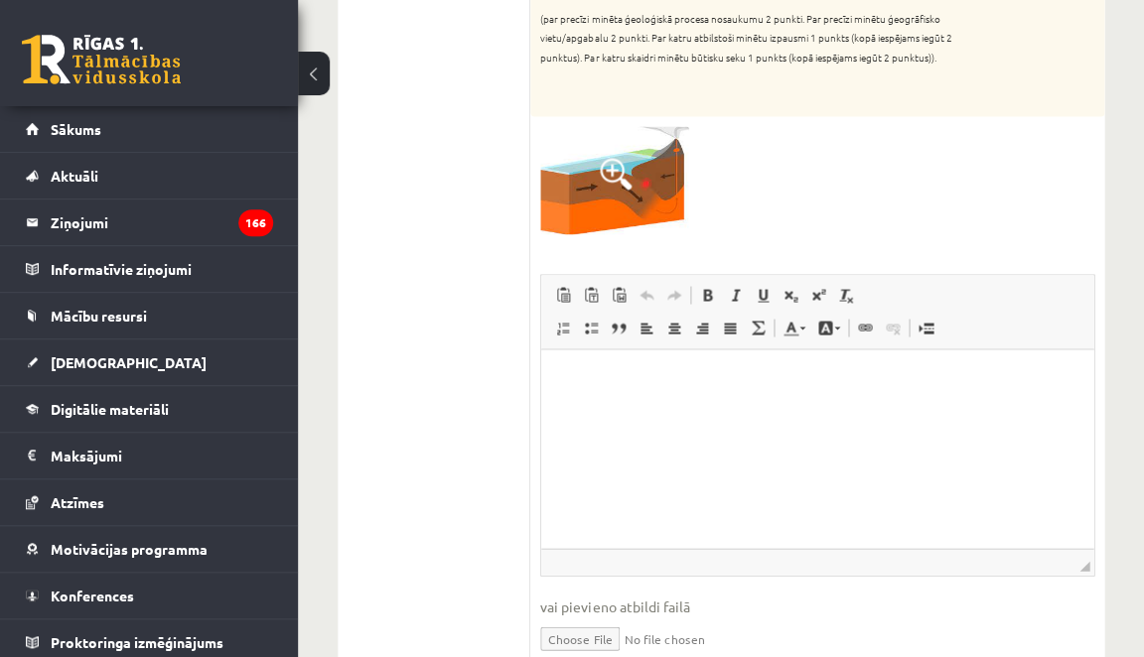
click at [660, 179] on img at bounding box center [614, 180] width 149 height 108
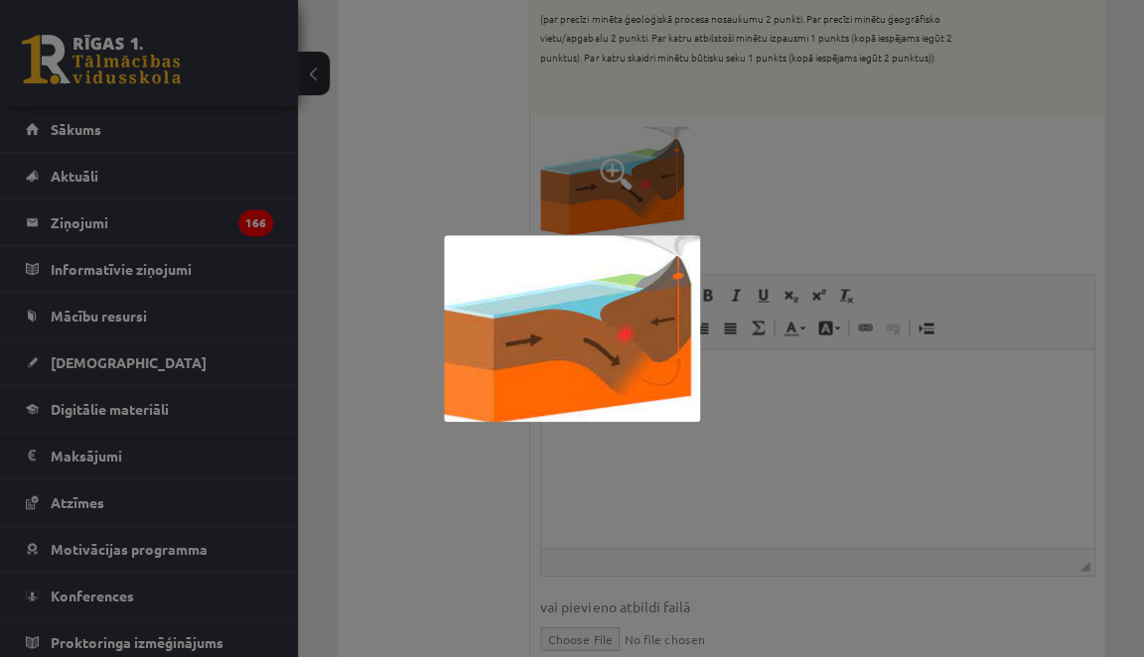
click at [800, 152] on div at bounding box center [572, 328] width 1144 height 657
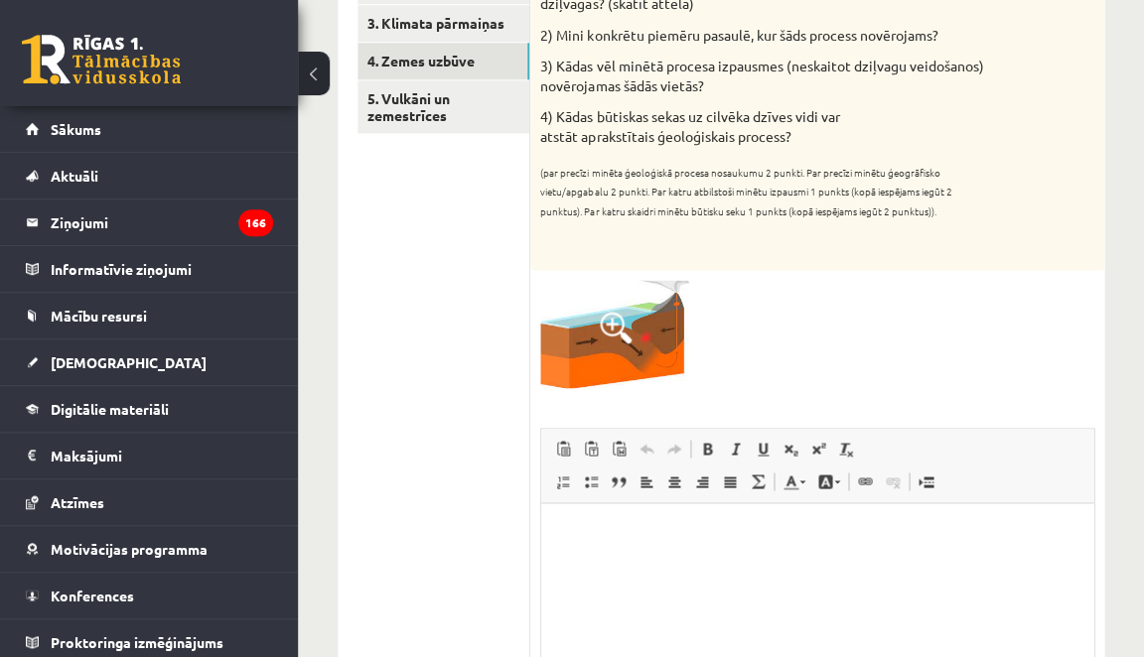
scroll to position [452, 0]
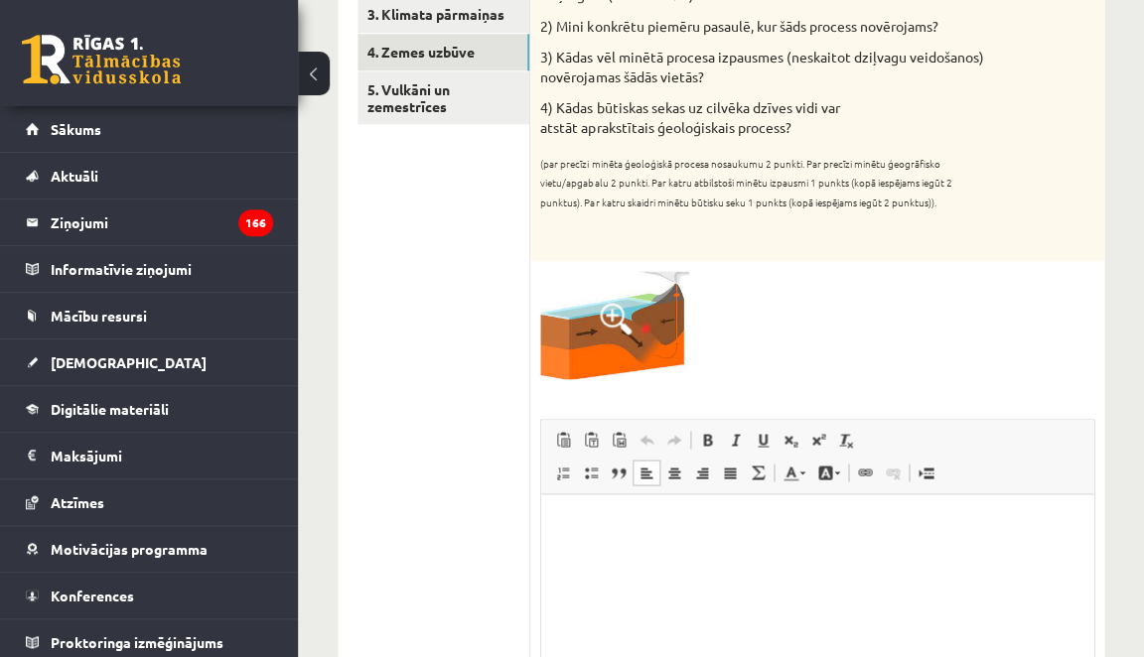
click at [659, 523] on p "Rich Text Editor, wiswyg-editor-user-answer-47024898201380" at bounding box center [817, 524] width 512 height 21
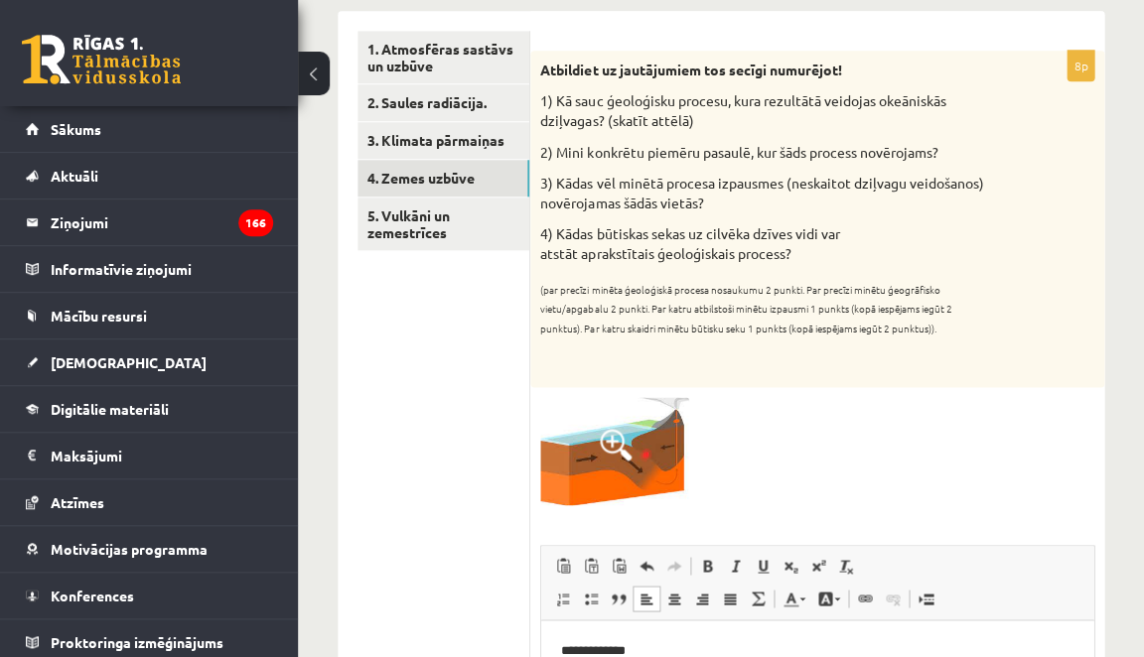
scroll to position [299, 0]
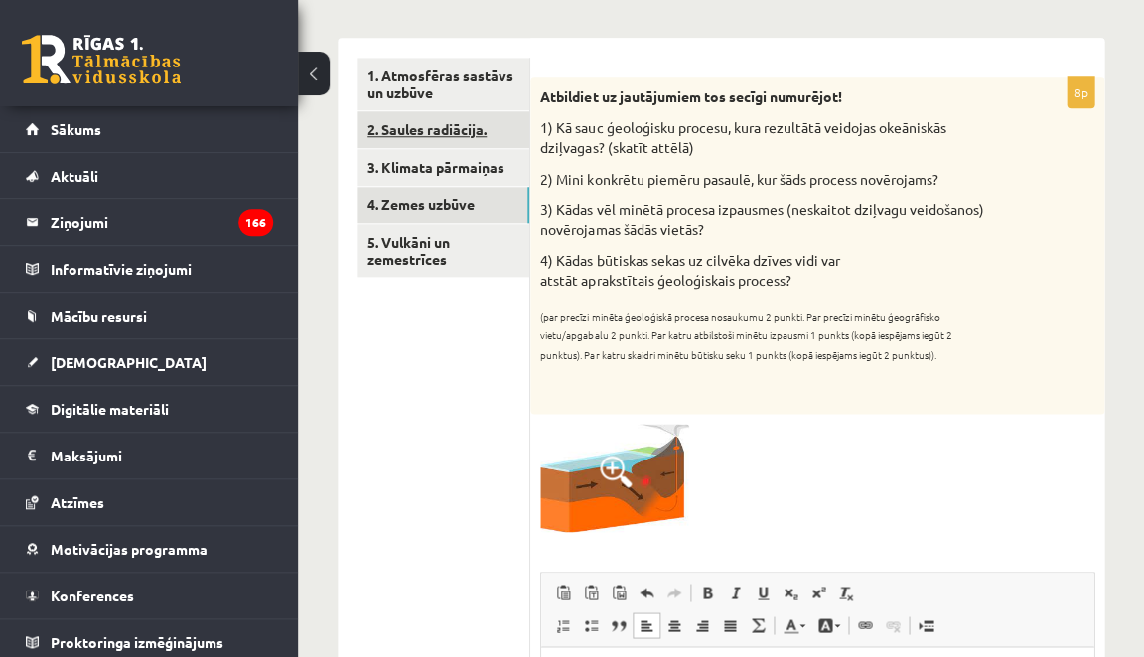
click at [450, 111] on link "2. Saules radiācija." at bounding box center [443, 129] width 172 height 37
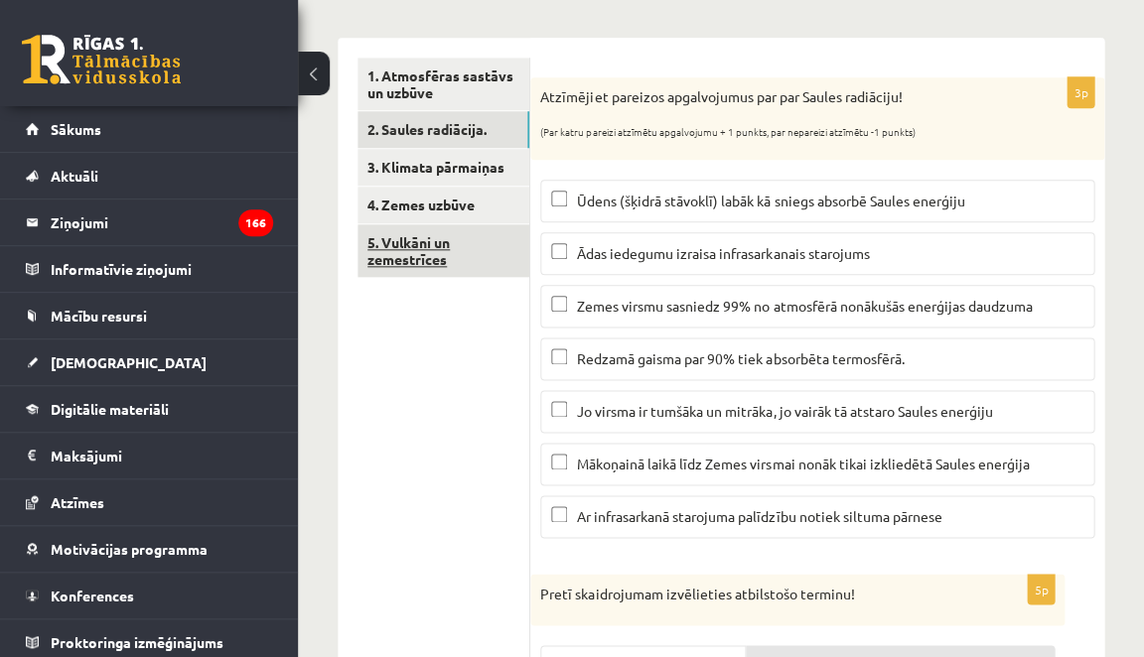
click at [434, 255] on link "5. Vulkāni un zemestrīces" at bounding box center [443, 251] width 172 height 54
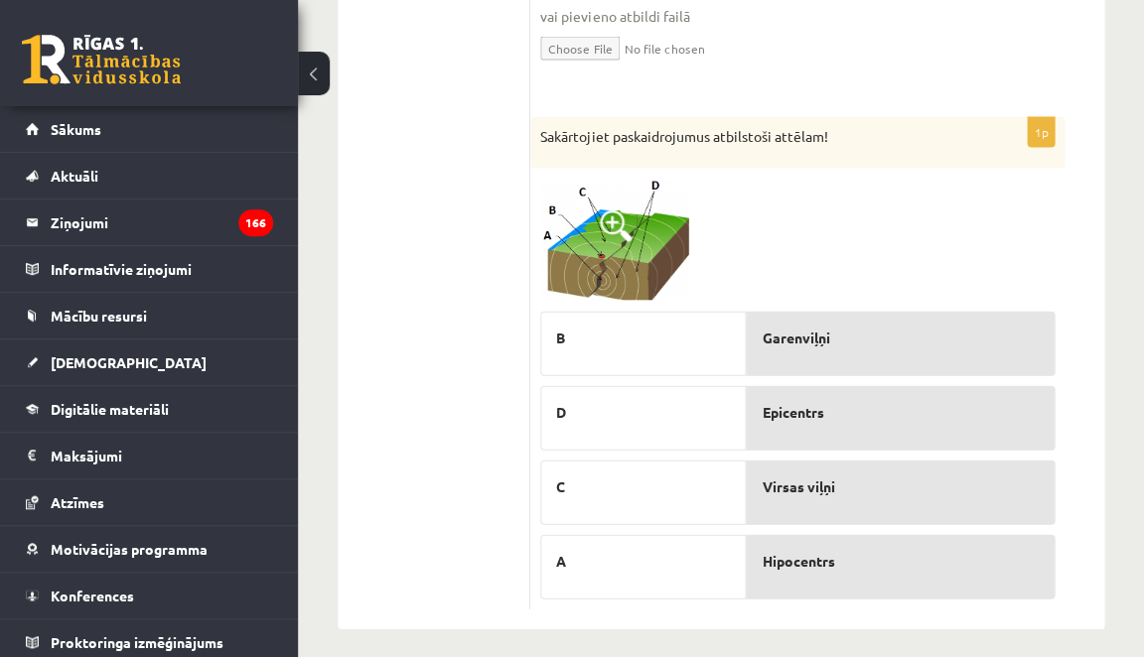
scroll to position [2456, 0]
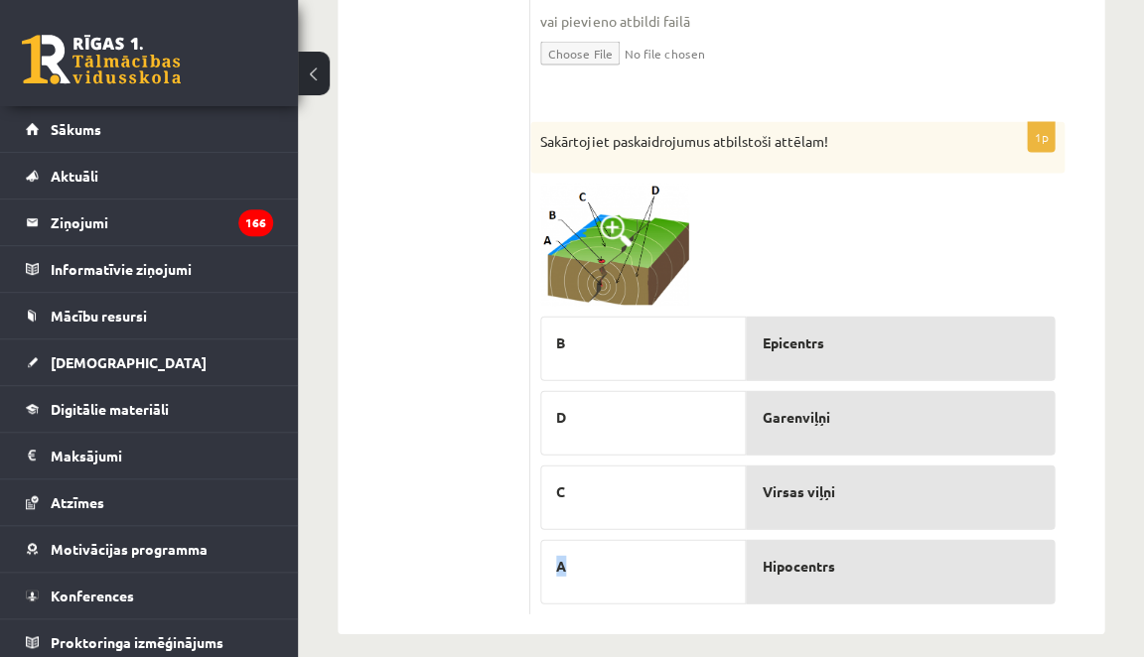
drag, startPoint x: 656, startPoint y: 547, endPoint x: 656, endPoint y: 508, distance: 38.7
click at [656, 511] on div "B D C A" at bounding box center [643, 455] width 206 height 298
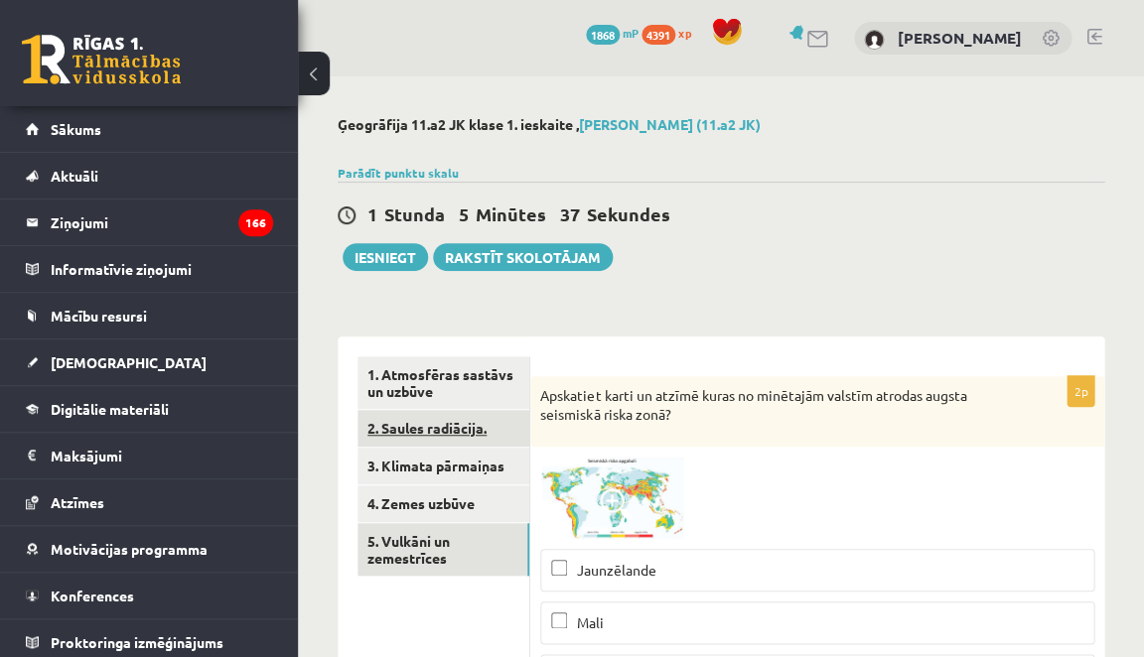
scroll to position [0, 0]
click at [485, 466] on link "3. Klimata pārmaiņas" at bounding box center [443, 466] width 172 height 37
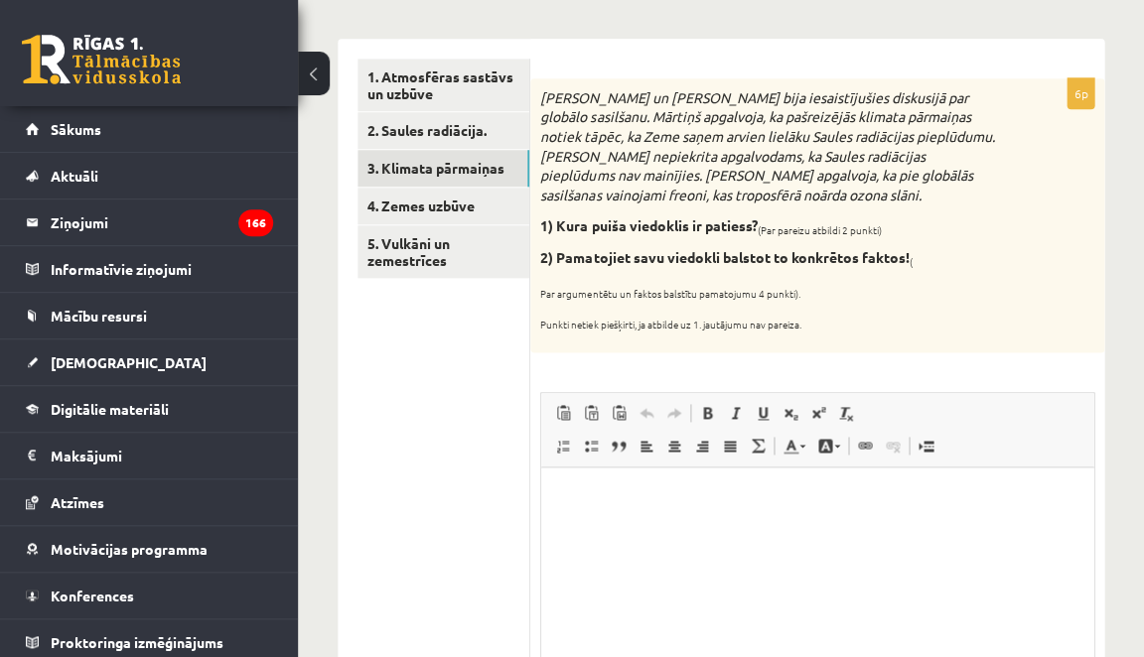
scroll to position [310, 0]
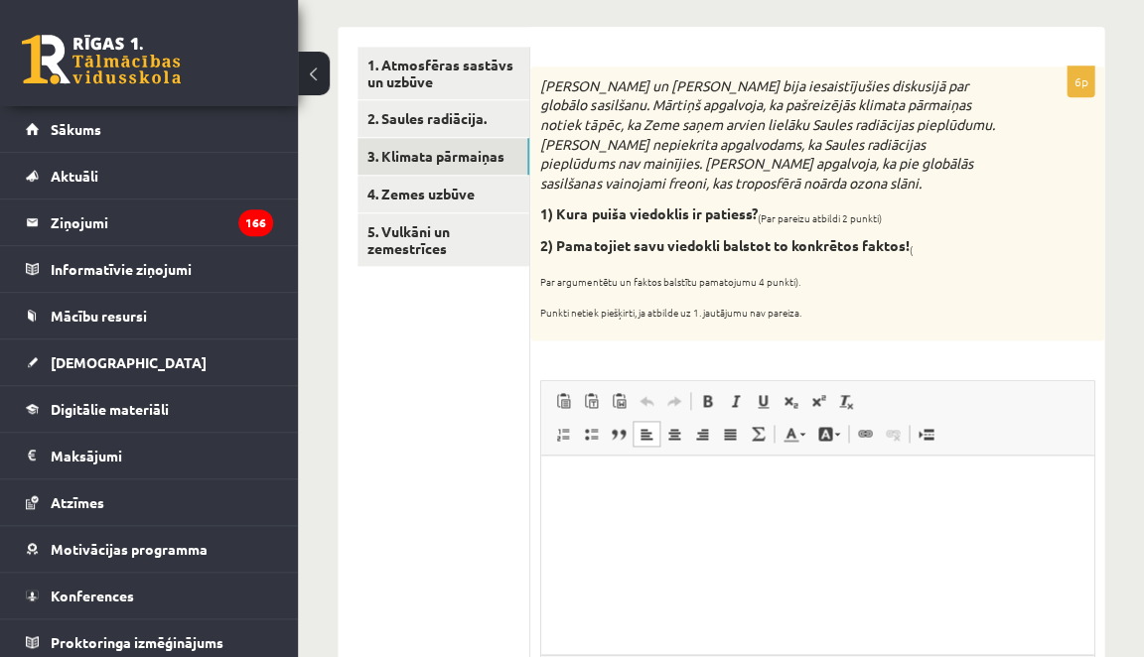
click at [622, 508] on html at bounding box center [817, 486] width 552 height 61
click at [454, 197] on link "4. Zemes uzbūve" at bounding box center [443, 194] width 172 height 37
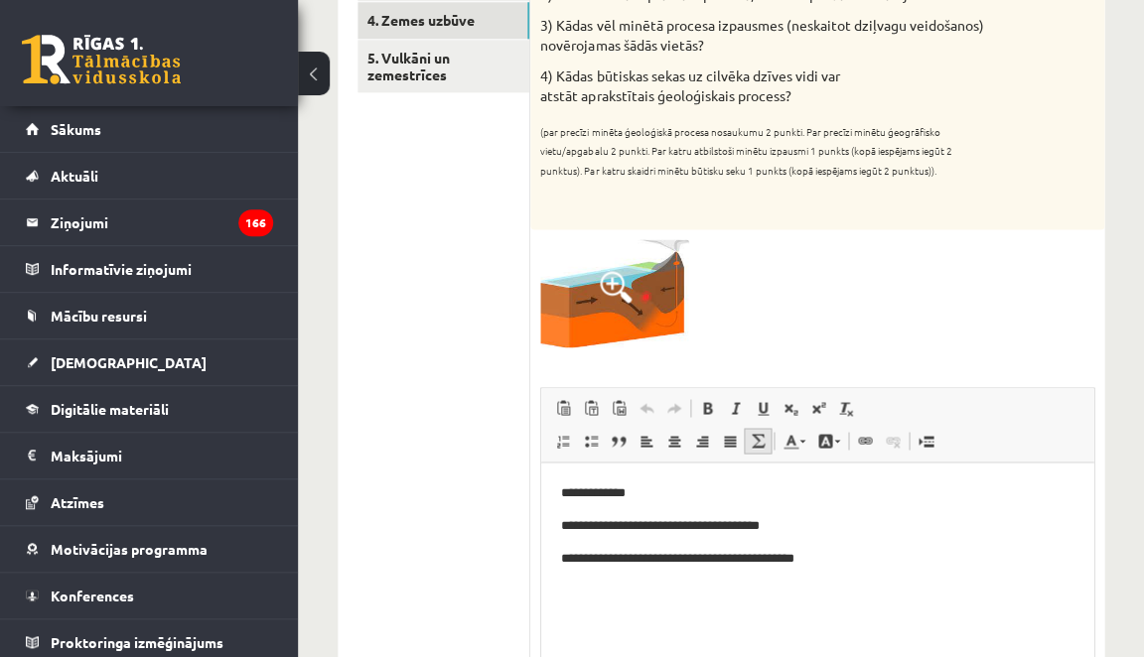
scroll to position [481, 0]
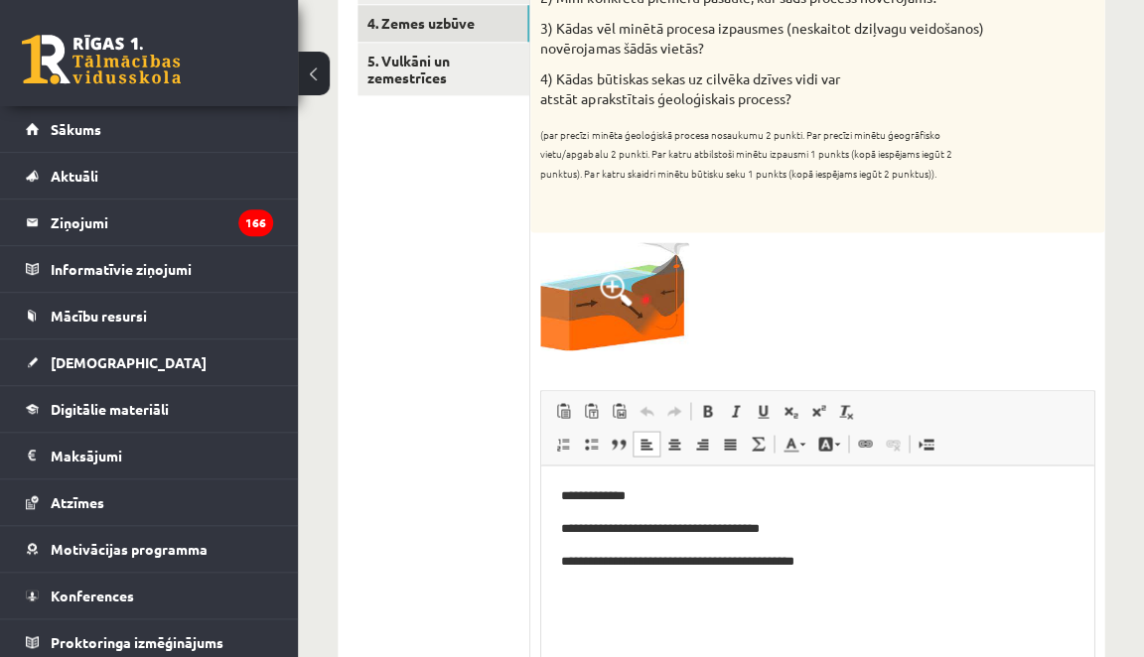
click at [678, 498] on p "**********" at bounding box center [816, 496] width 511 height 20
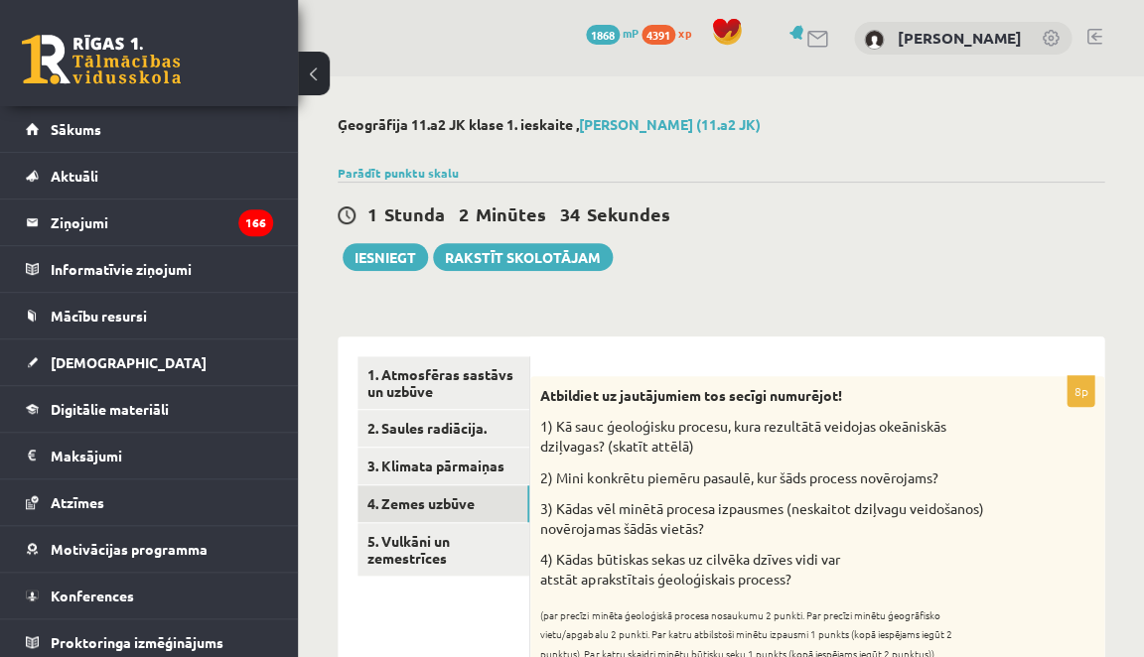
scroll to position [0, 0]
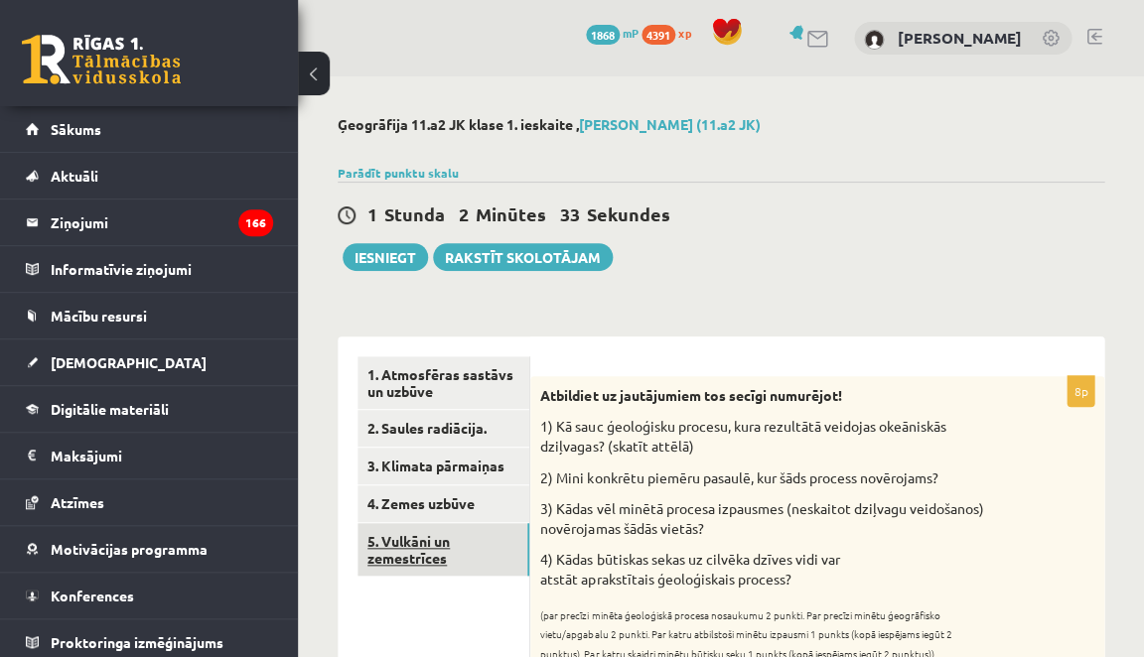
click at [473, 529] on link "5. Vulkāni un zemestrīces" at bounding box center [443, 550] width 172 height 54
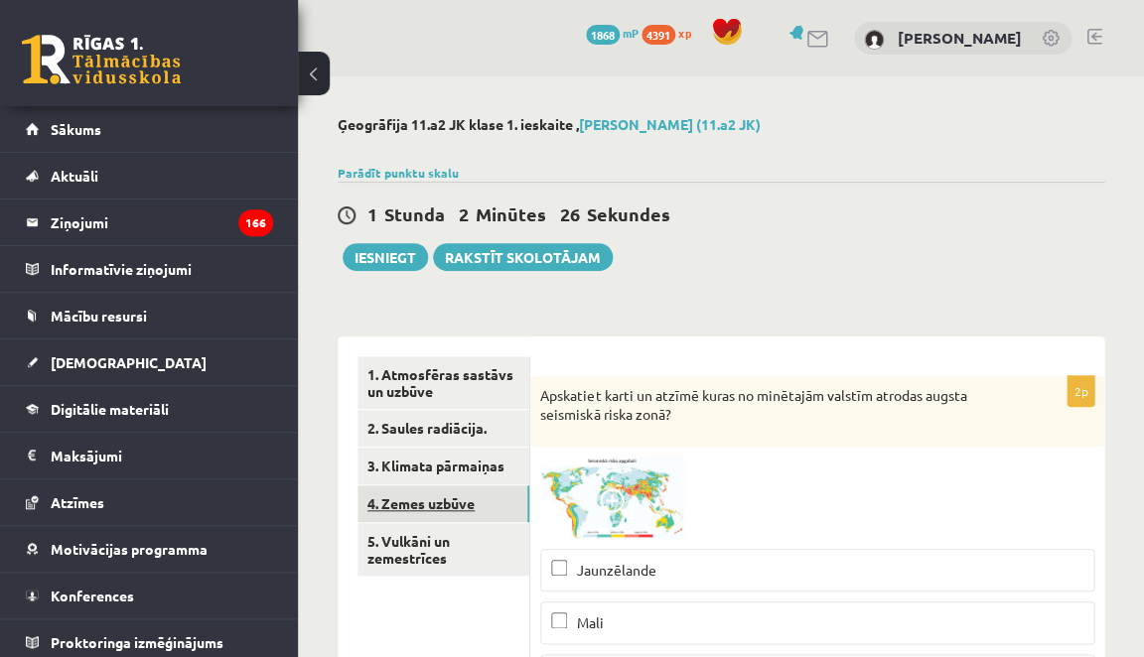
click at [453, 506] on link "4. Zemes uzbūve" at bounding box center [443, 504] width 172 height 37
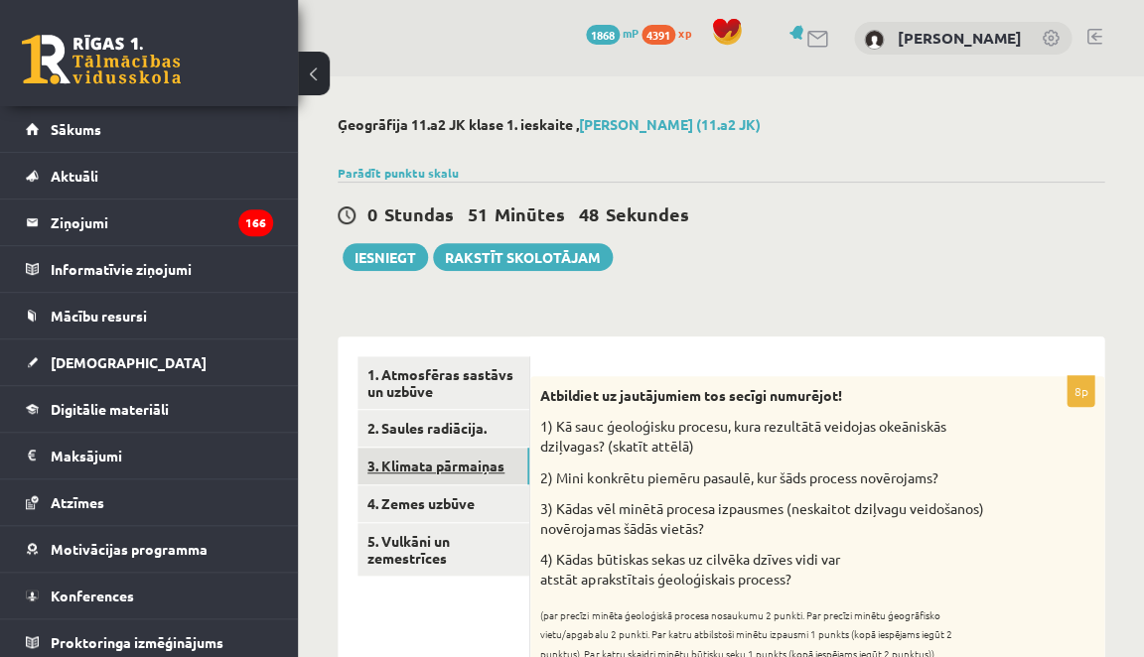
click at [495, 475] on link "3. Klimata pārmaiņas" at bounding box center [443, 466] width 172 height 37
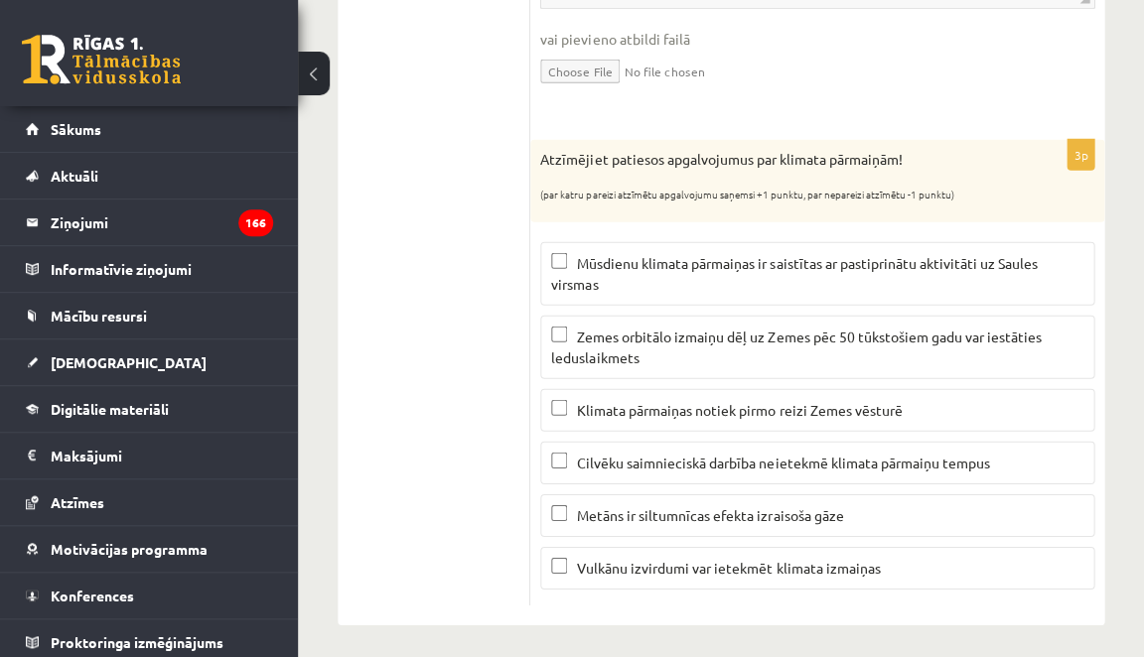
scroll to position [981, 0]
click at [671, 515] on p "Metāns ir siltumnīcas efekta izraisoša gāze" at bounding box center [817, 517] width 532 height 21
click at [672, 568] on p "Vulkānu izvirdumi var ietekmēt klimata izmaiņas" at bounding box center [817, 570] width 532 height 21
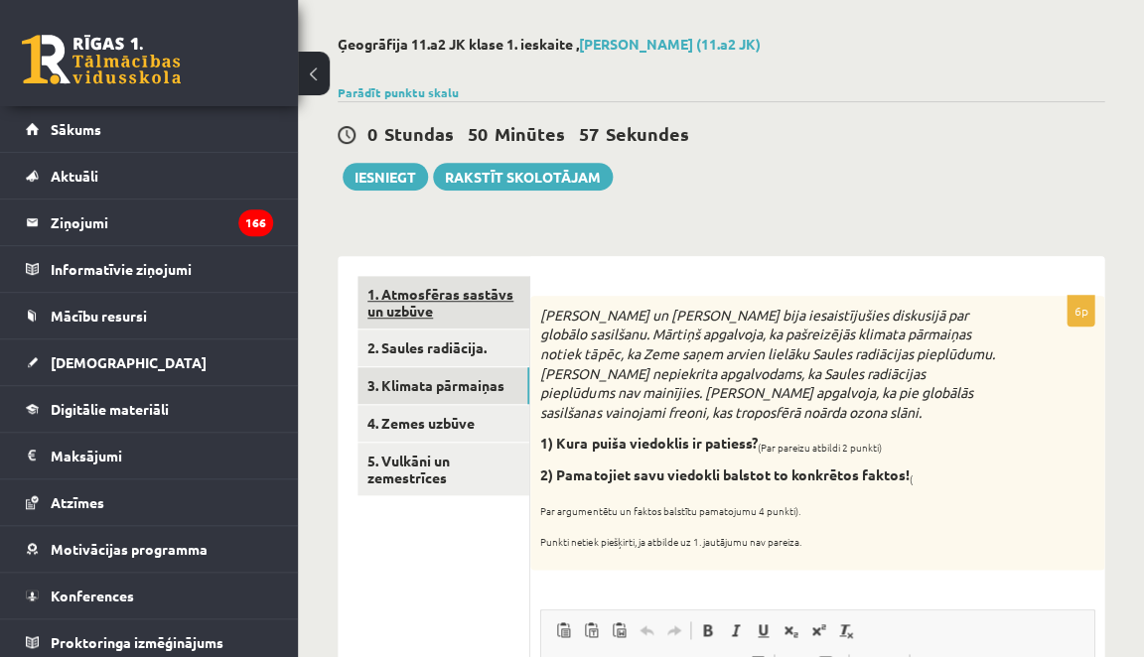
scroll to position [69, 0]
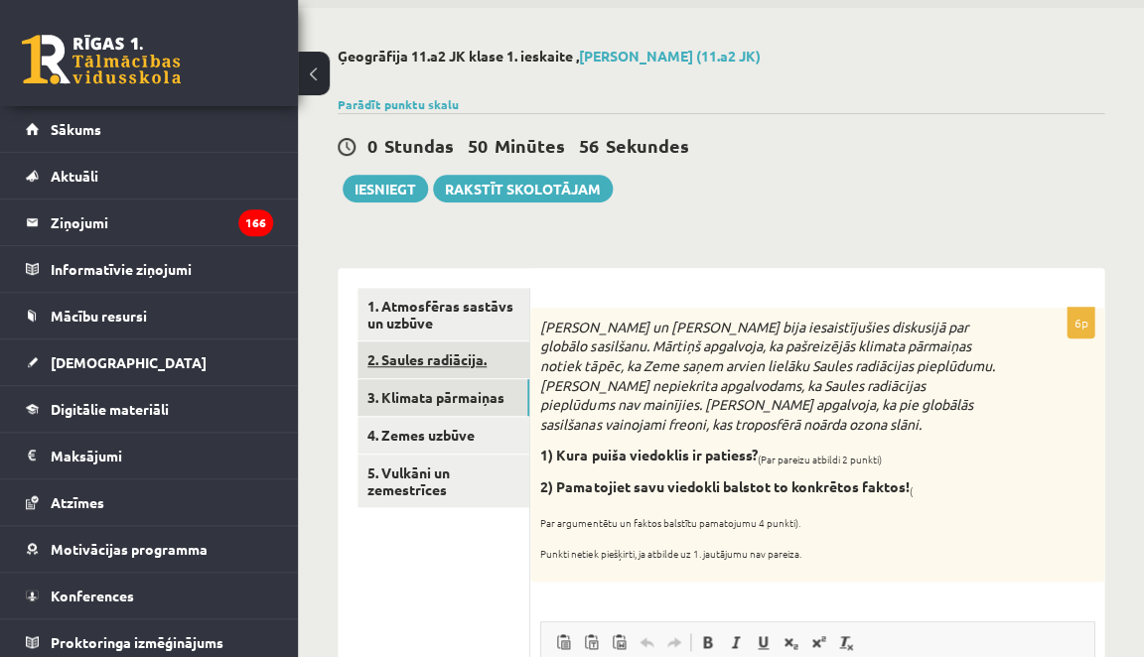
click at [463, 350] on link "2. Saules radiācija." at bounding box center [443, 360] width 172 height 37
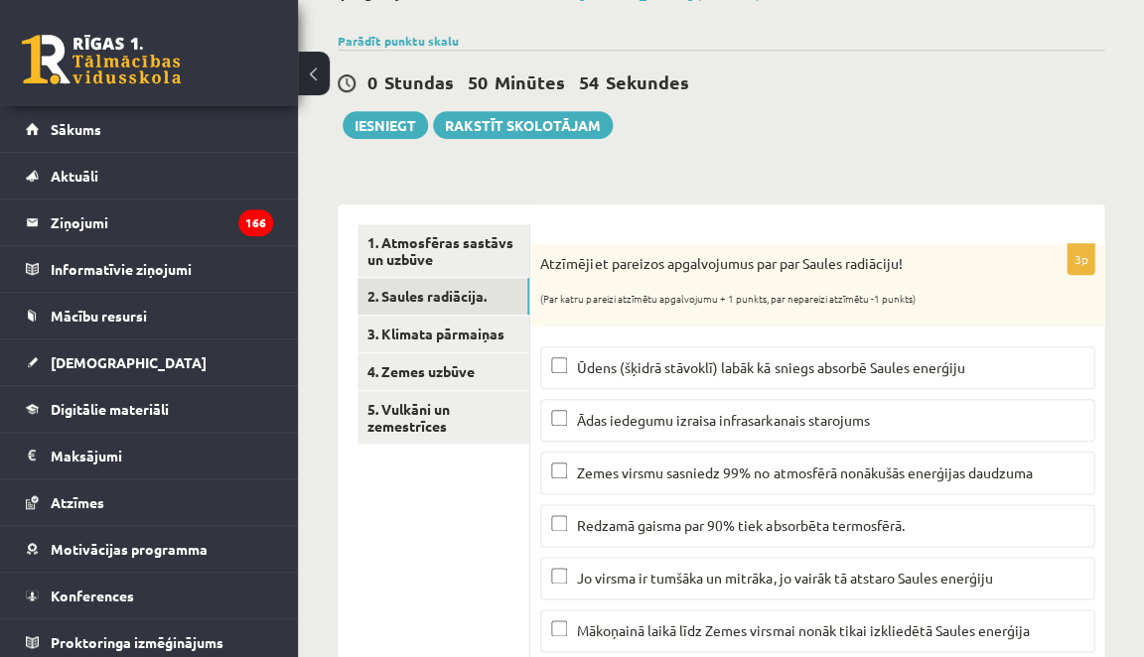
scroll to position [79, 0]
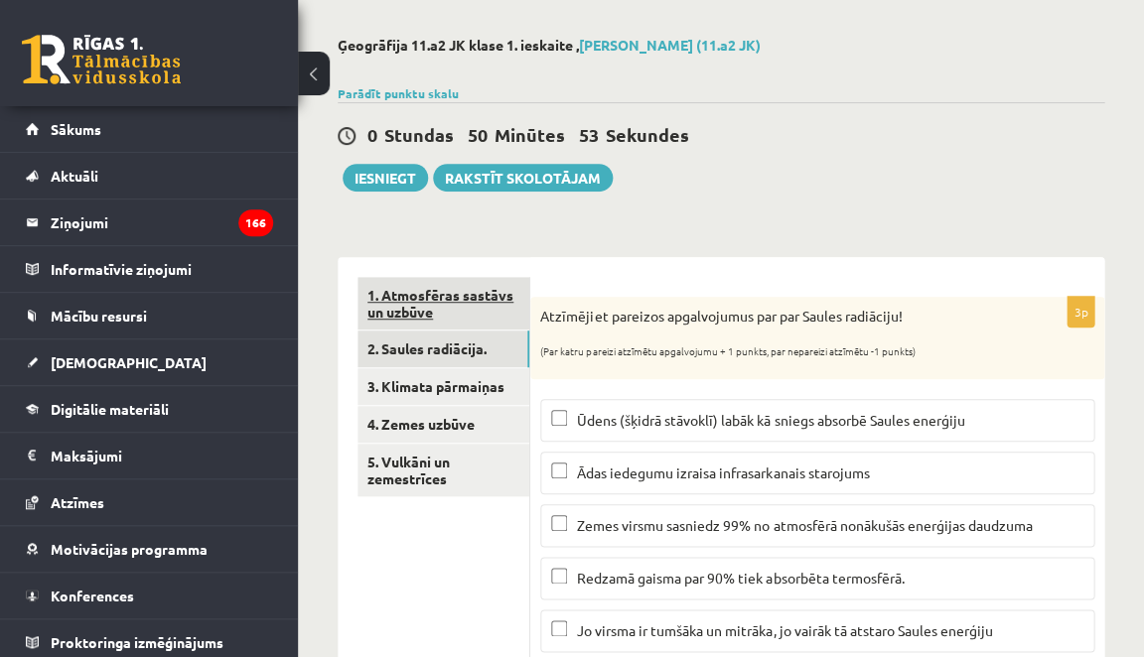
click at [494, 308] on link "1. Atmosfēras sastāvs un uzbūve" at bounding box center [443, 304] width 172 height 54
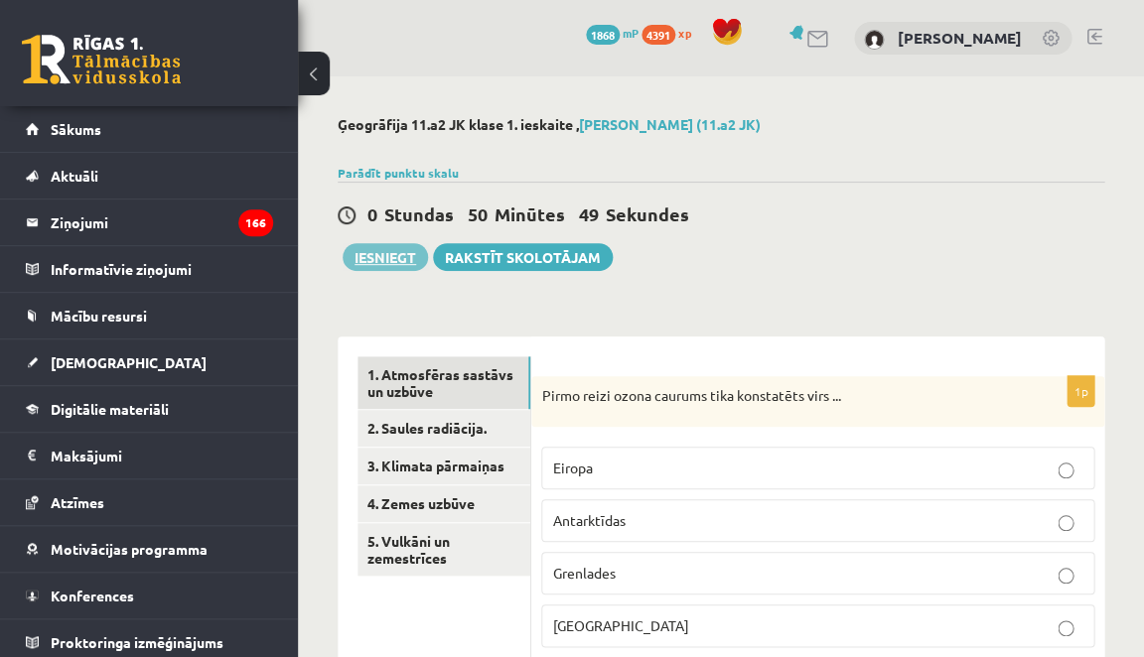
scroll to position [0, 0]
click at [376, 262] on button "Iesniegt" at bounding box center [385, 257] width 85 height 28
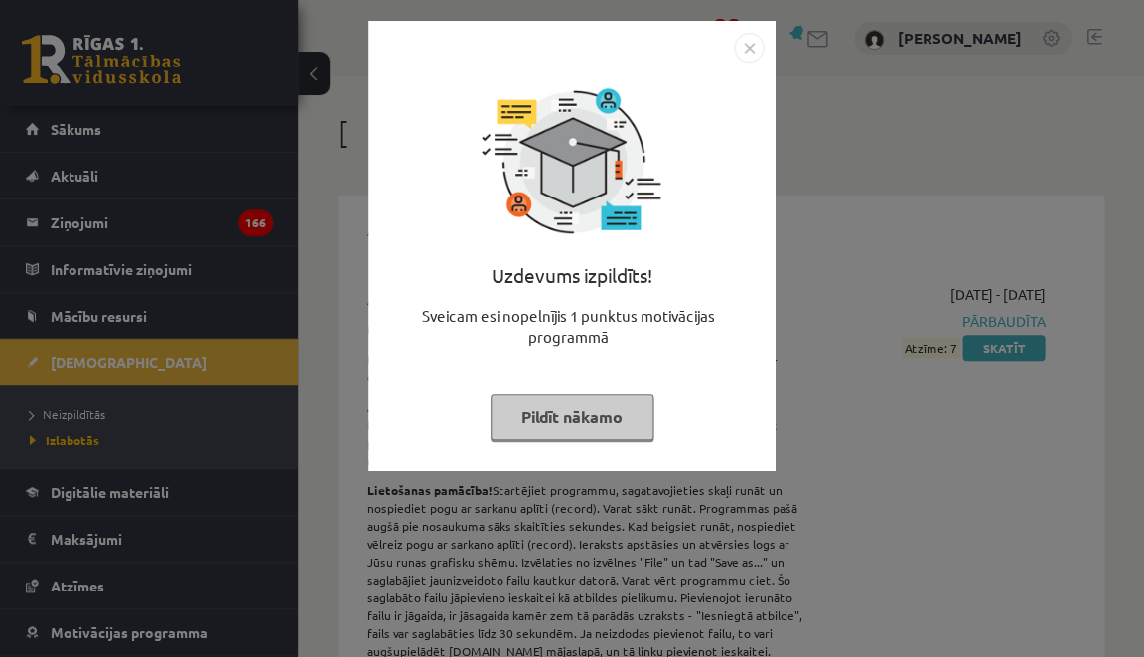
click at [602, 397] on button "Pildīt nākamo" at bounding box center [571, 417] width 163 height 46
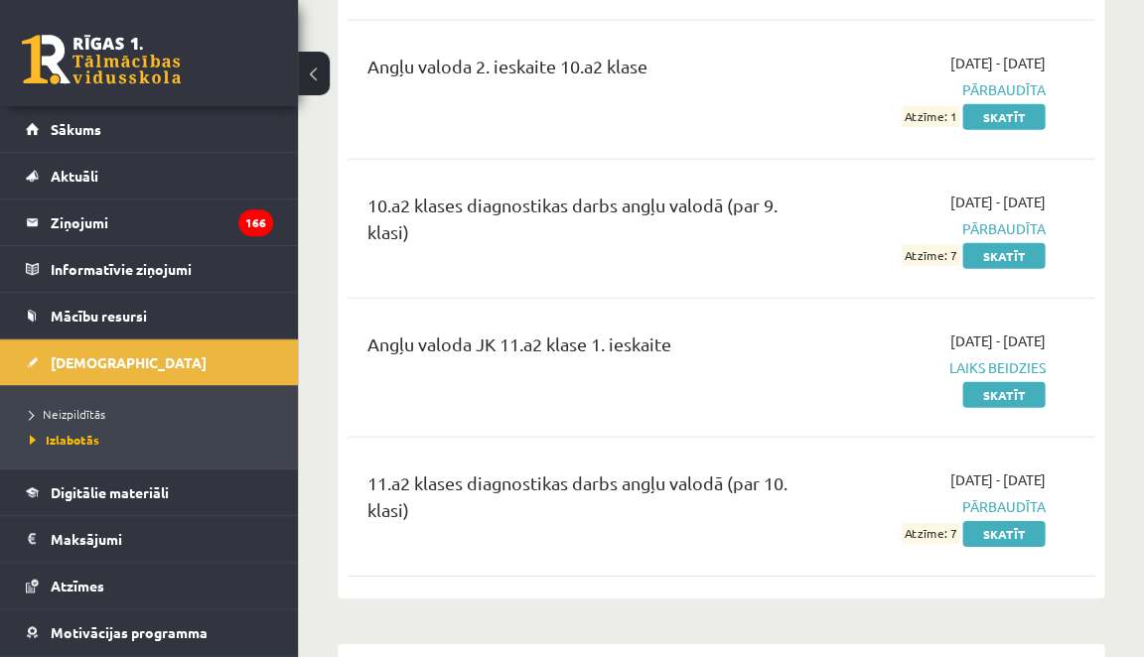
scroll to position [959, 0]
